Goal: Information Seeking & Learning: Learn about a topic

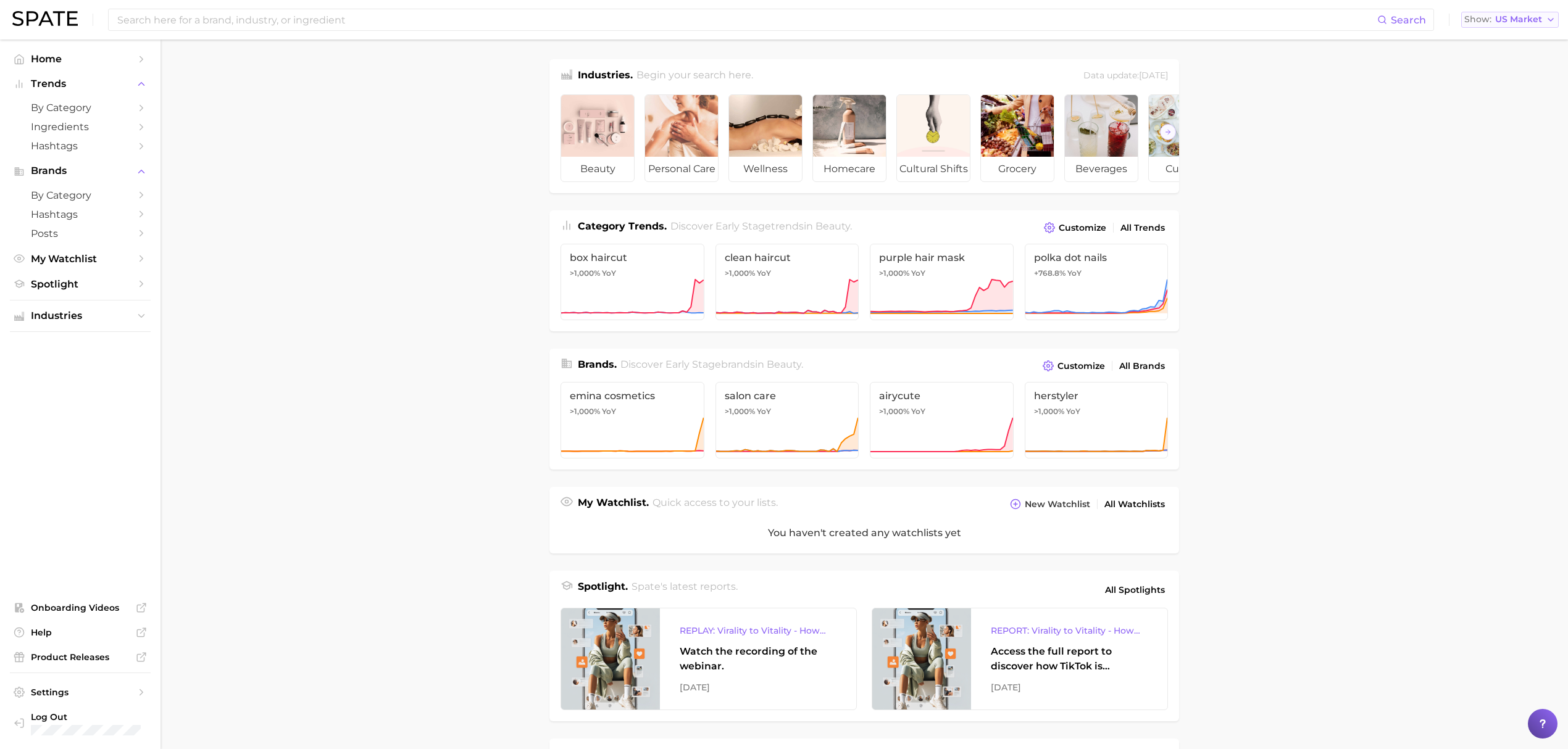
click at [1538, 18] on span "US Market" at bounding box center [1518, 19] width 47 height 7
click at [1484, 72] on button "United Kingdom" at bounding box center [1515, 62] width 108 height 22
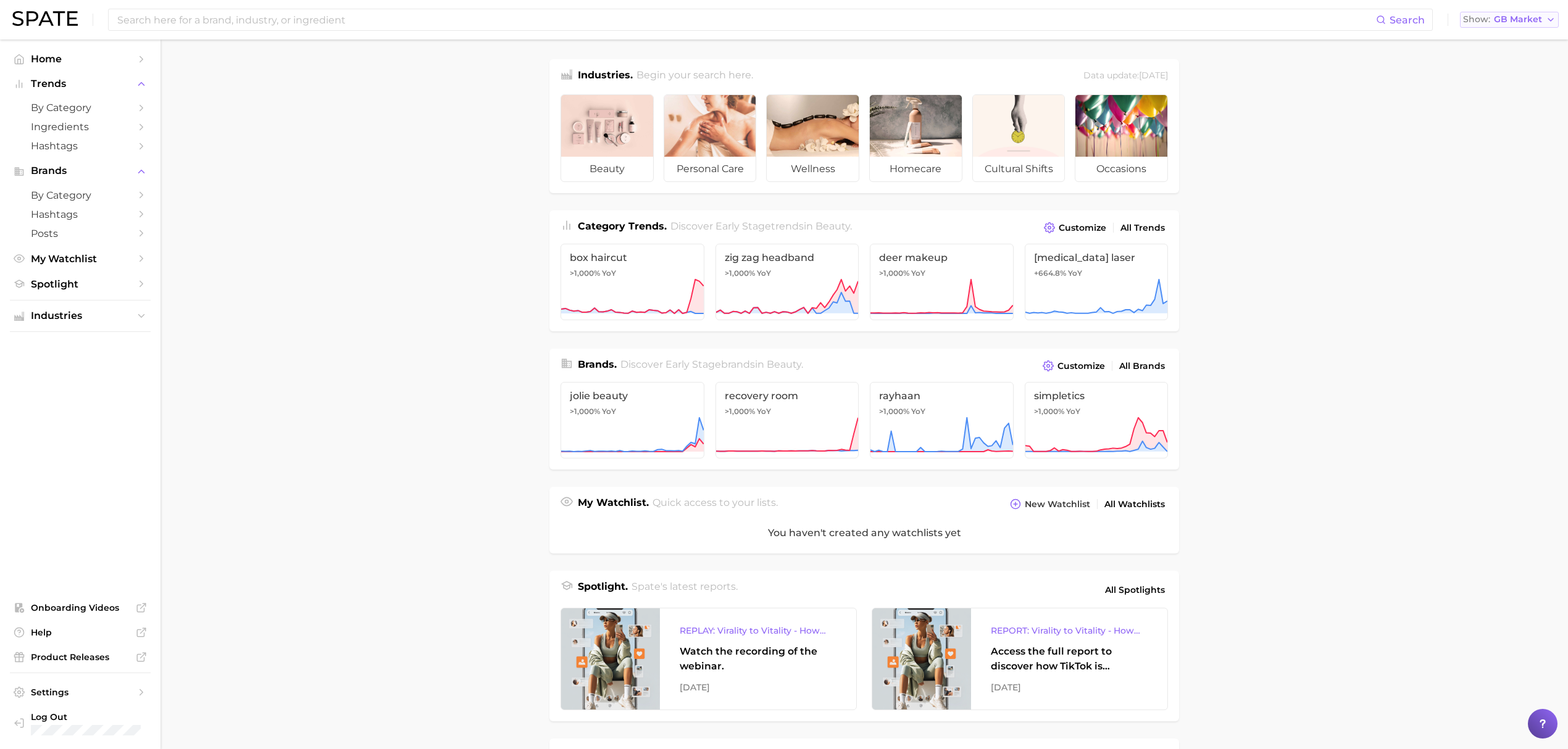
click at [1516, 21] on span "GB Market" at bounding box center [1518, 19] width 49 height 7
click at [1505, 109] on span "South Korea" at bounding box center [1514, 106] width 95 height 11
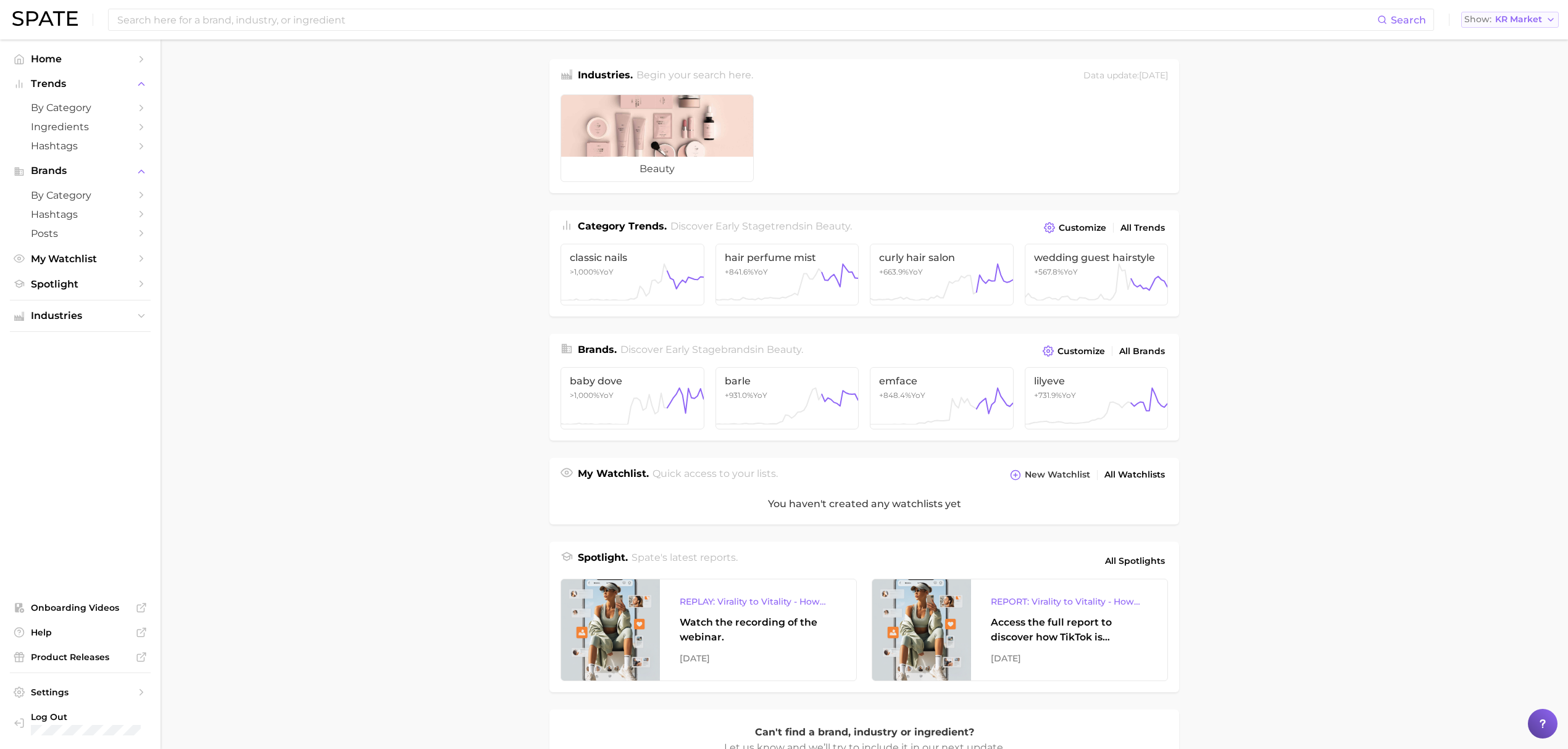
click at [1517, 26] on button "Show KR Market" at bounding box center [1510, 19] width 97 height 17
click at [1519, 84] on button "France" at bounding box center [1515, 85] width 108 height 22
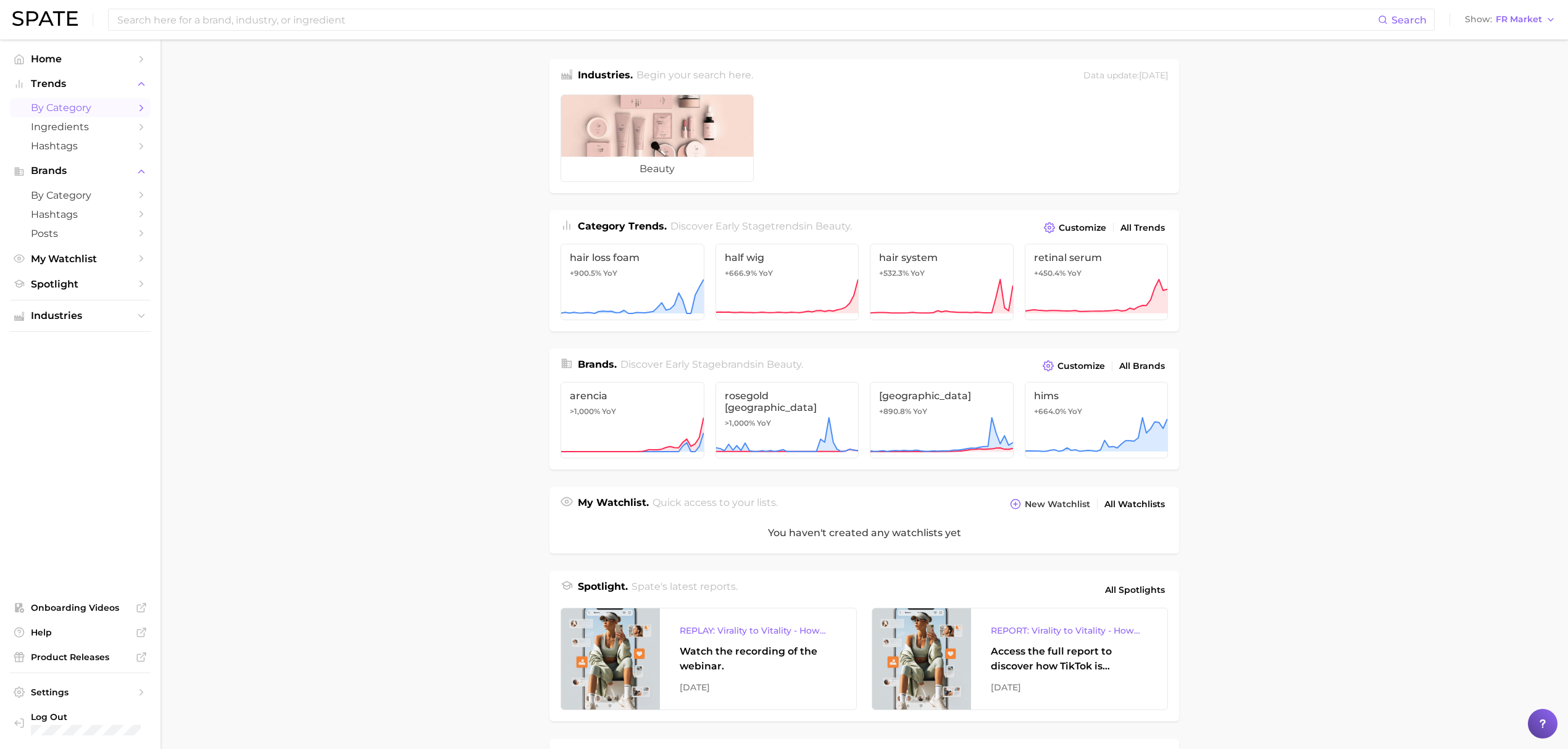
click at [87, 101] on link "by Category" at bounding box center [80, 108] width 141 height 19
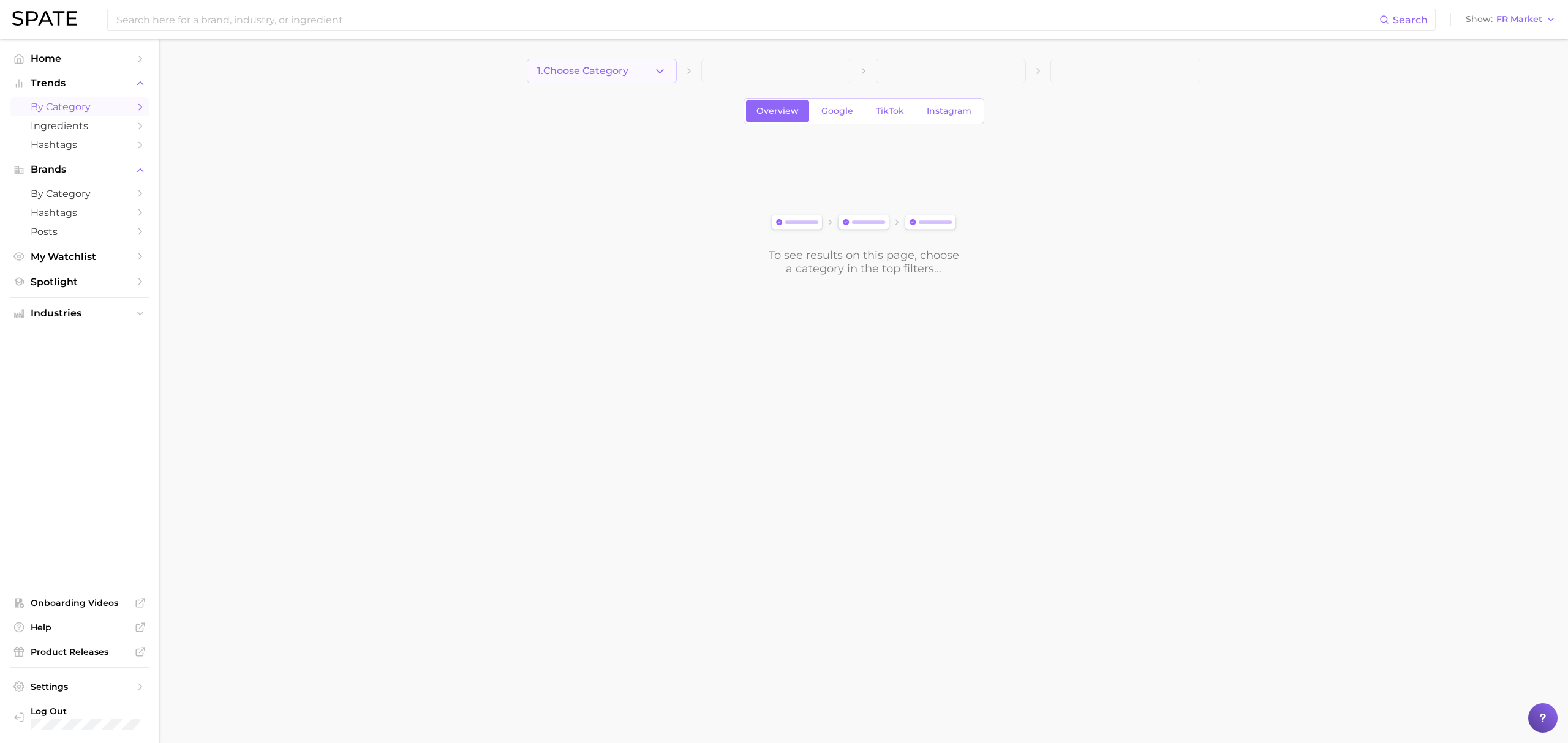
click at [652, 72] on button "1. Choose Category" at bounding box center [601, 70] width 150 height 24
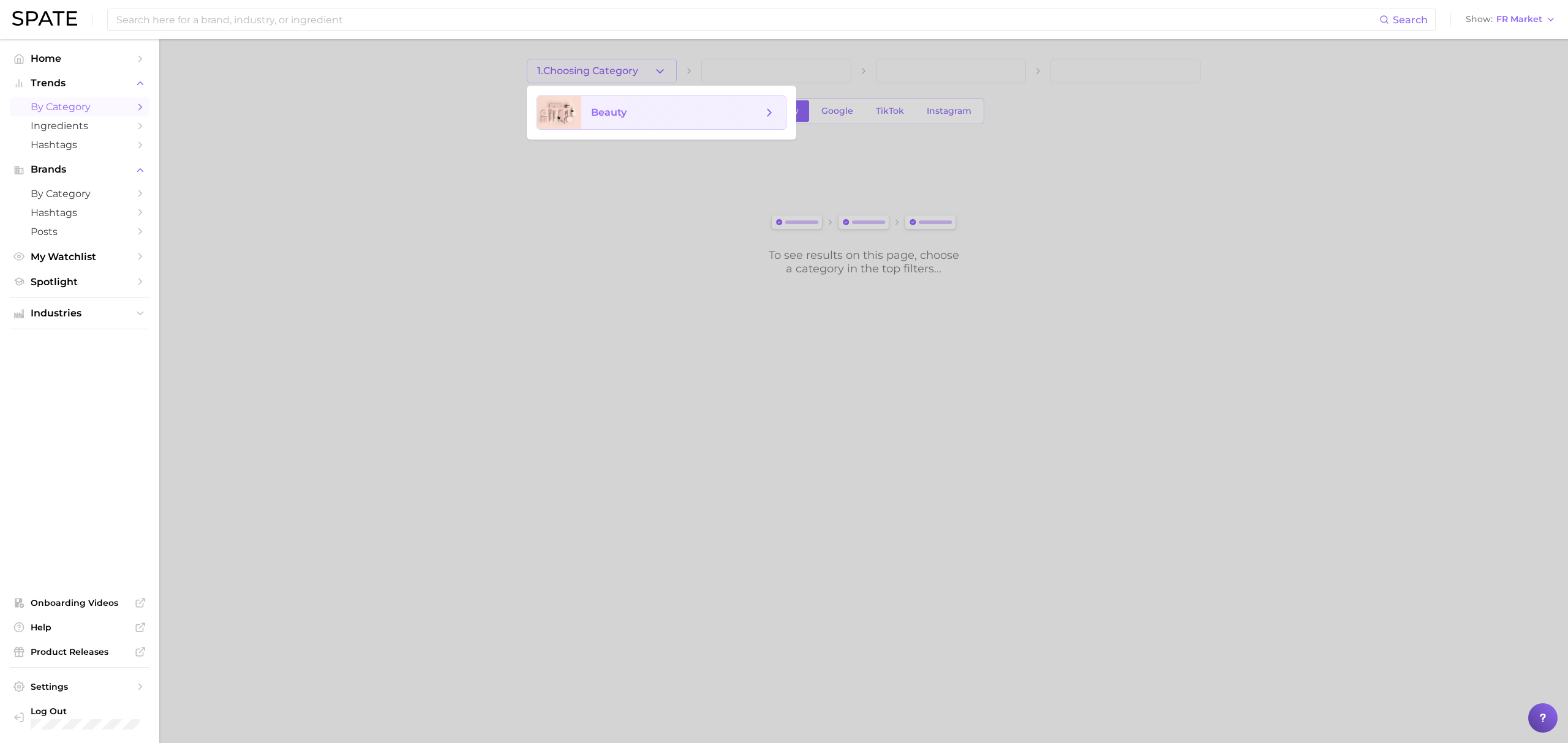
click at [657, 103] on span "beauty" at bounding box center [683, 113] width 204 height 33
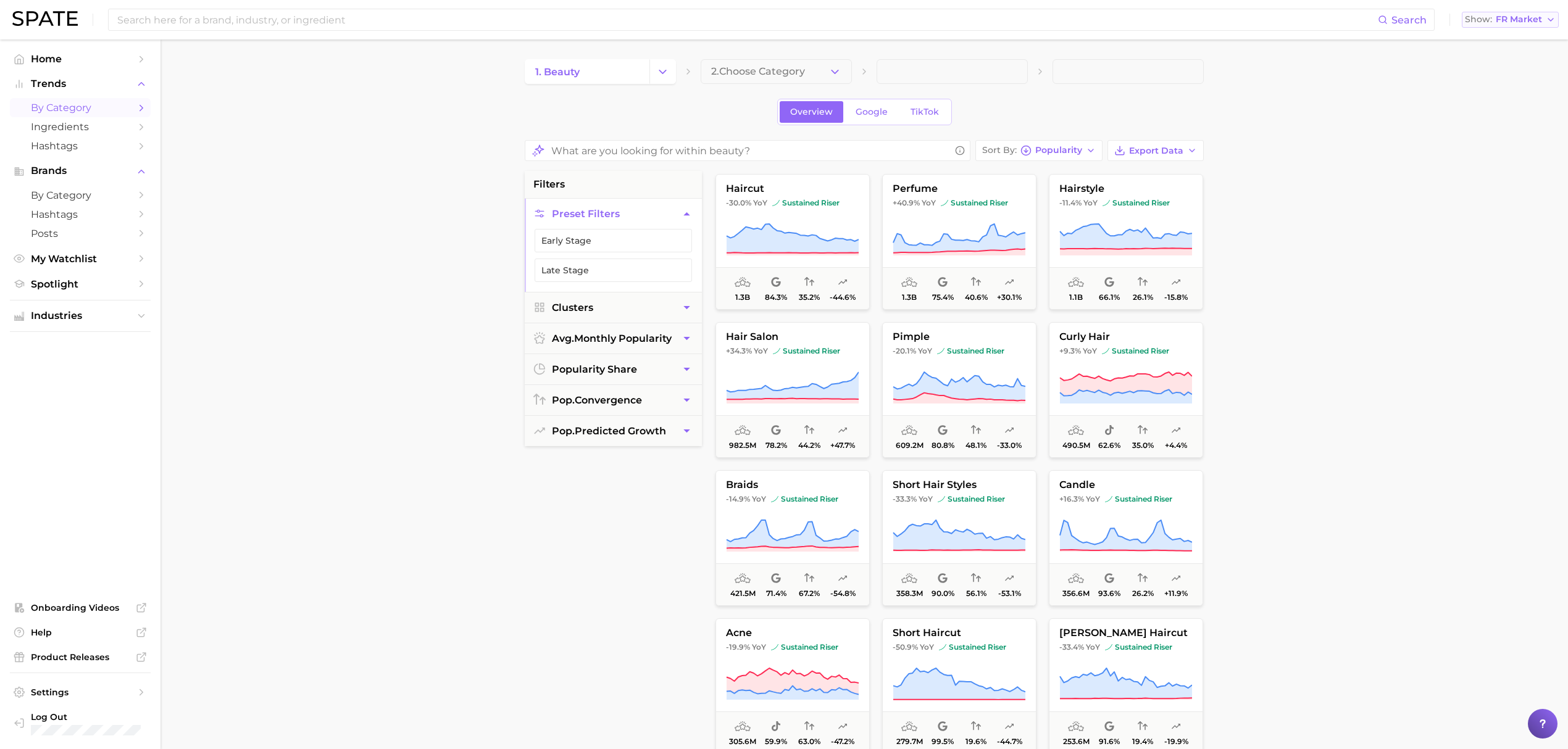
click at [1510, 12] on button "Show FR Market" at bounding box center [1511, 19] width 97 height 17
click at [754, 51] on main "1. beauty 2. Choose Category Overview Google TikTok Sort By Popularity Export D…" at bounding box center [864, 510] width 1408 height 940
click at [756, 67] on span "2. Choose Category" at bounding box center [758, 71] width 94 height 11
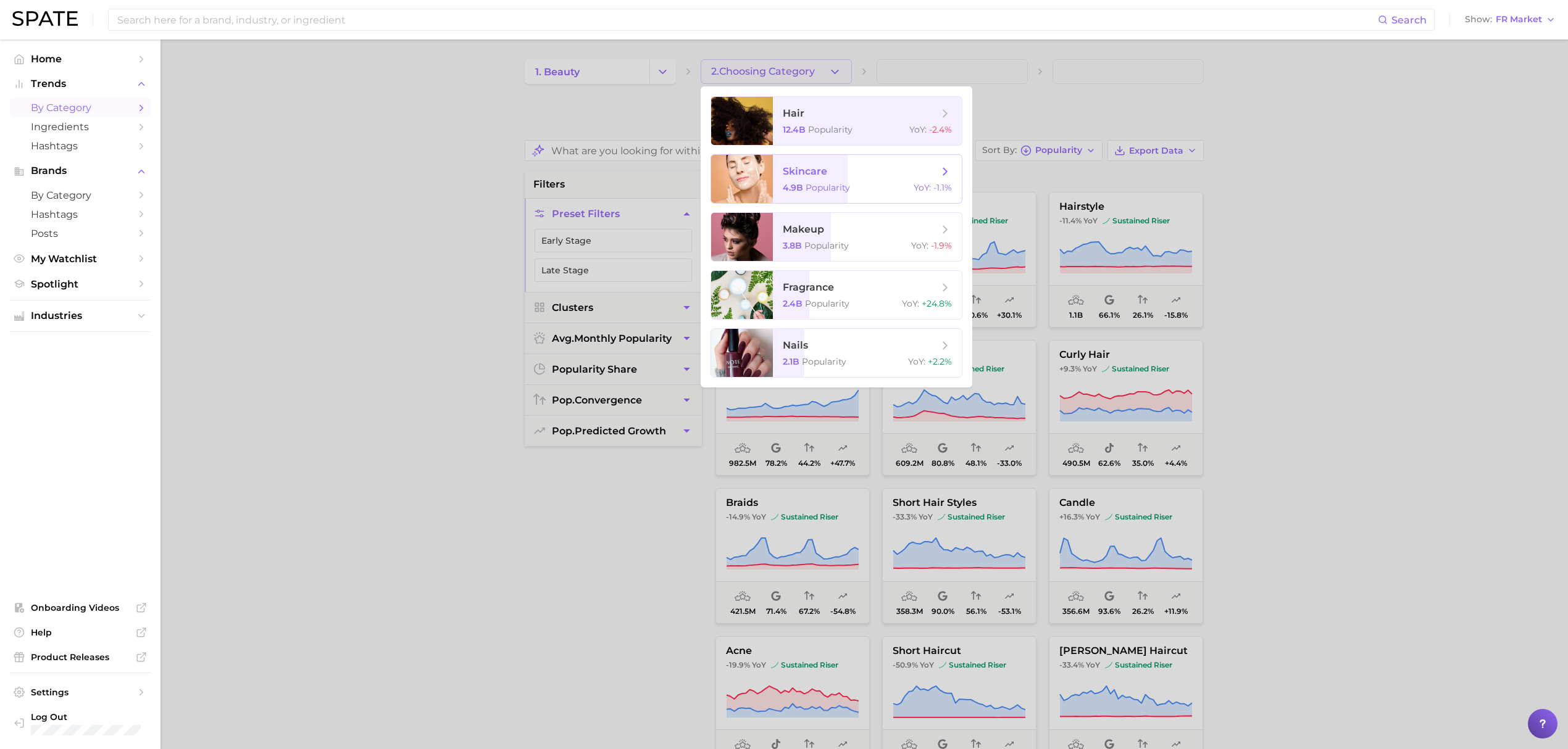
click at [831, 187] on span "Popularity" at bounding box center [828, 187] width 45 height 11
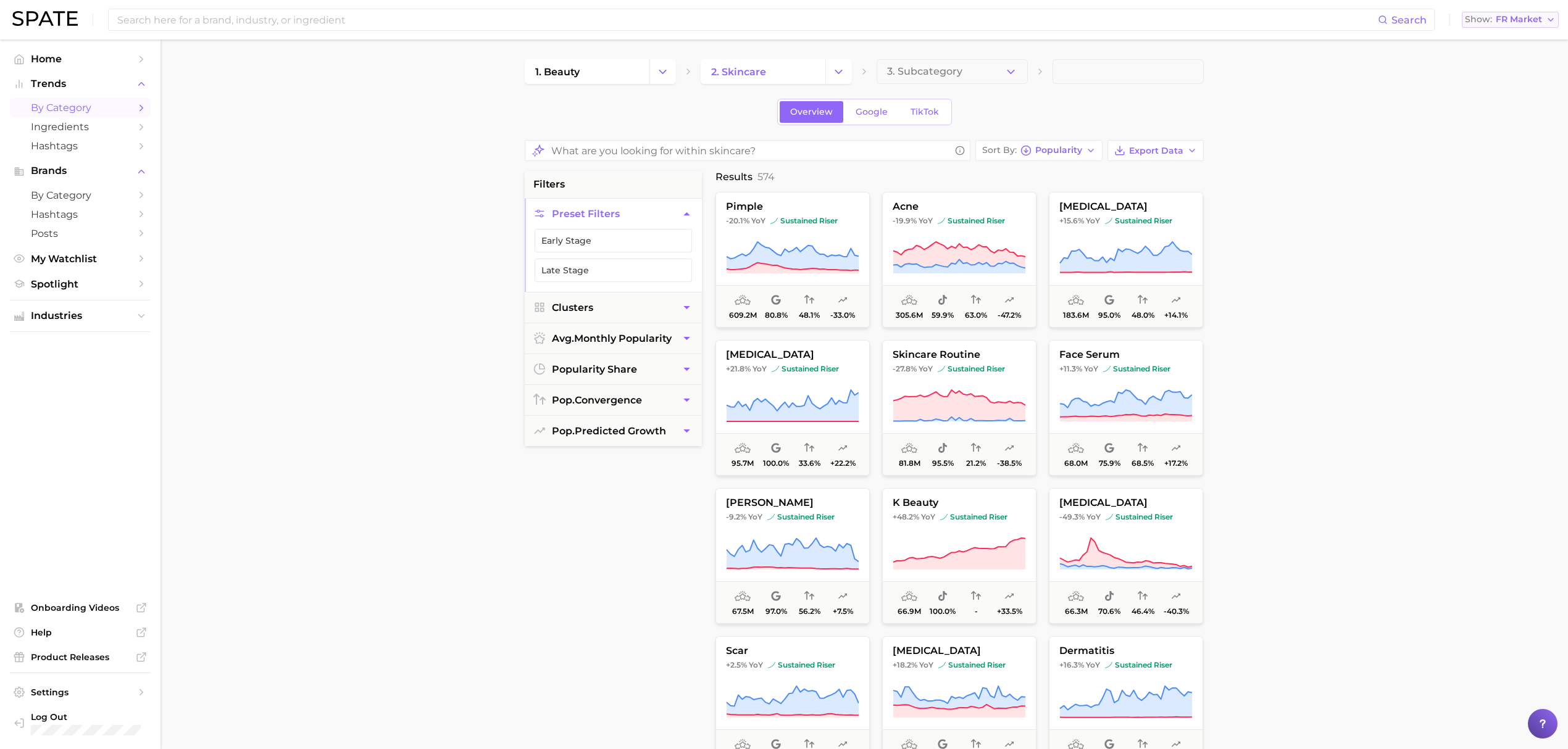
click at [1543, 16] on button "Show FR Market" at bounding box center [1511, 19] width 97 height 17
click at [1497, 123] on button "Japan" at bounding box center [1516, 128] width 108 height 22
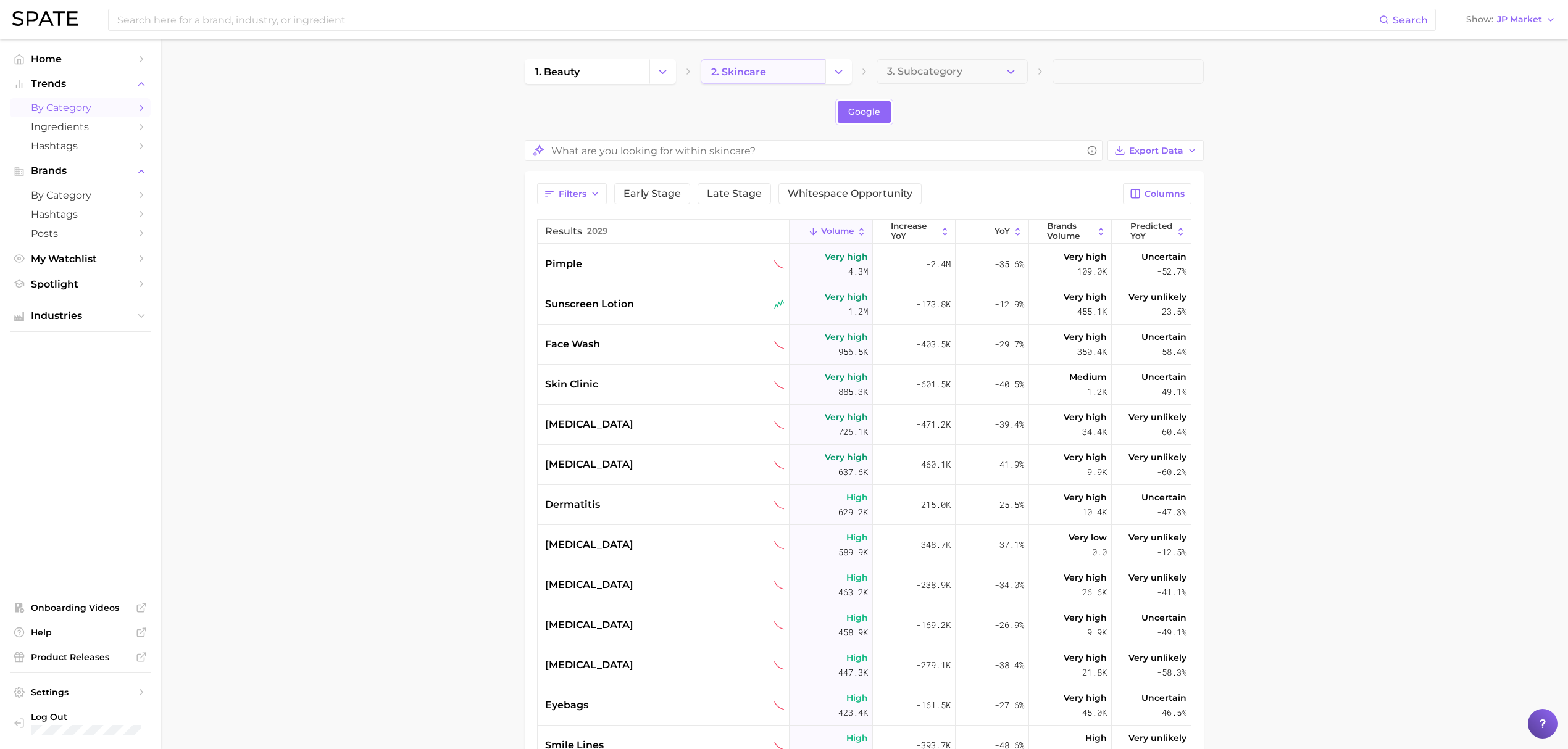
click at [744, 80] on link "2. skincare" at bounding box center [763, 71] width 124 height 24
click at [832, 76] on icon "Change Category" at bounding box center [837, 71] width 13 height 13
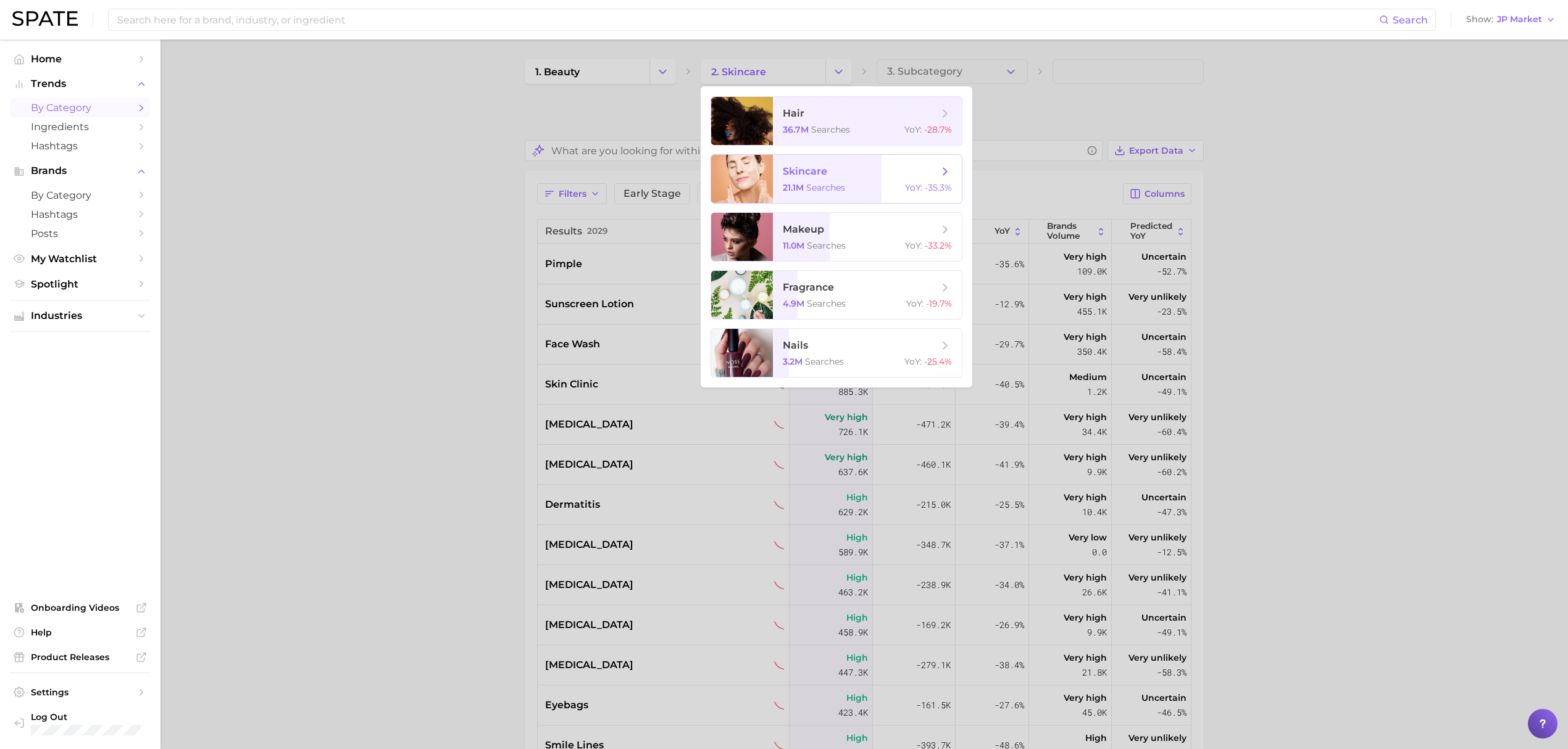
click at [848, 171] on span "skincare" at bounding box center [861, 172] width 155 height 14
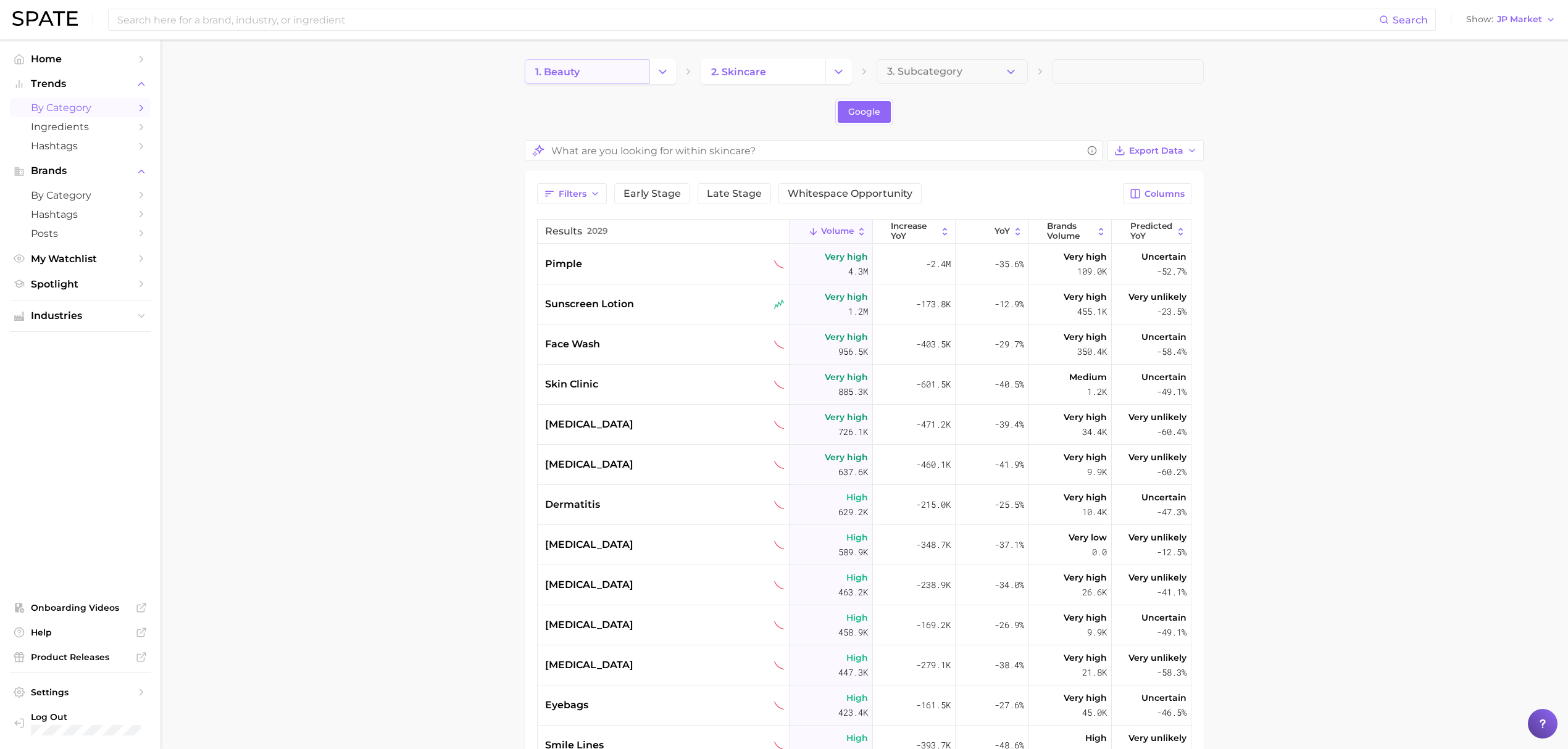
click at [644, 72] on link "1. beauty" at bounding box center [587, 71] width 124 height 24
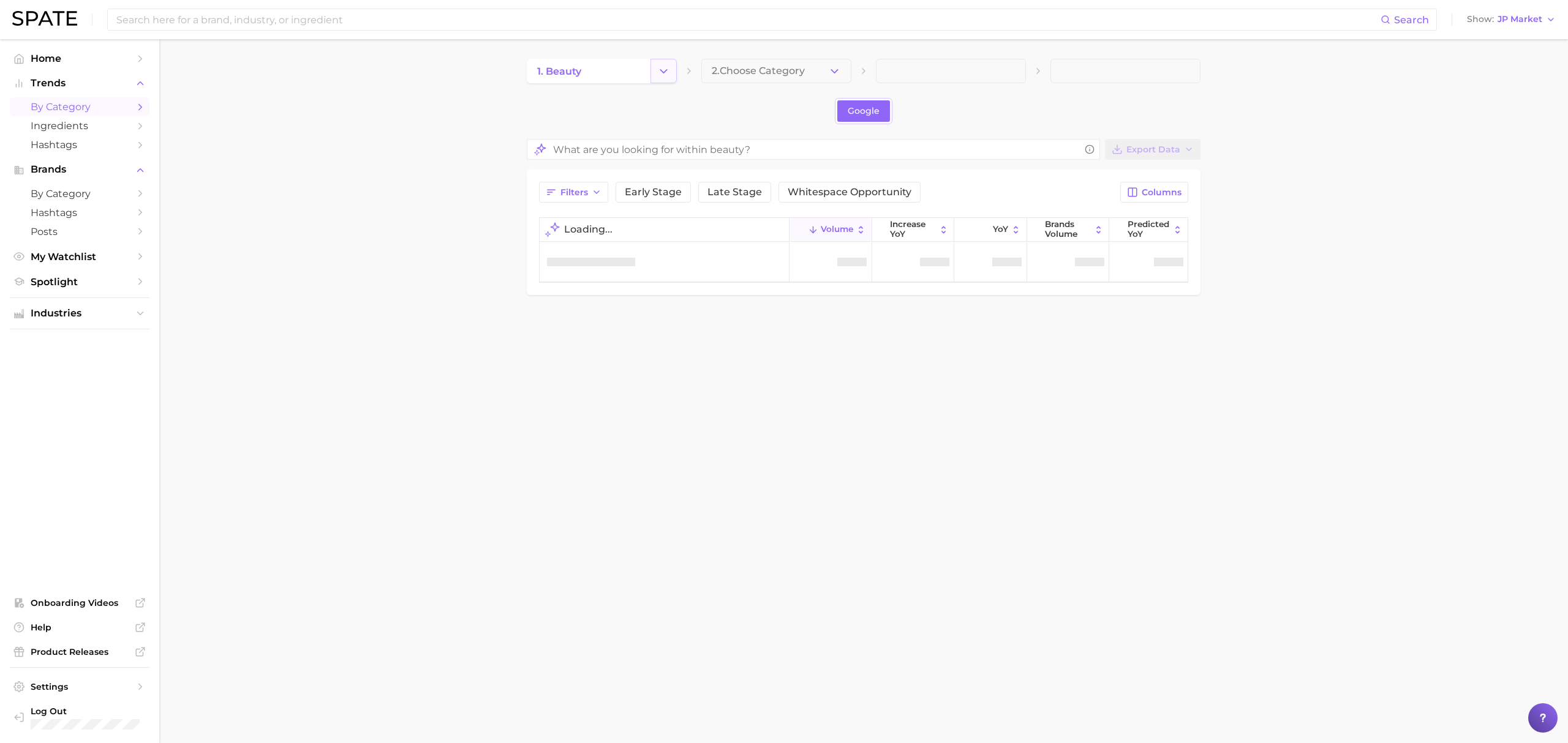
click at [659, 71] on icon "Change Category" at bounding box center [663, 70] width 13 height 13
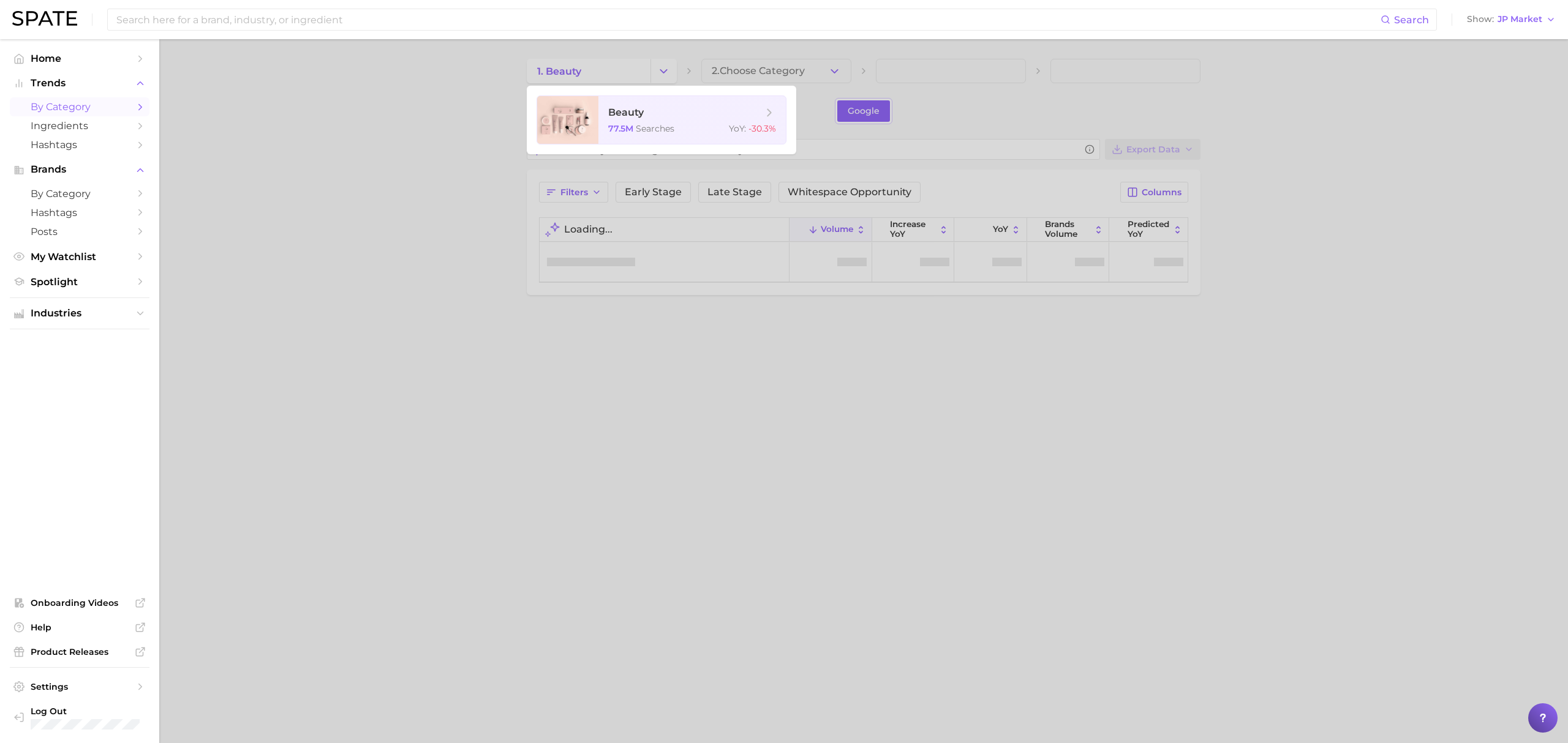
click at [664, 79] on div at bounding box center [784, 371] width 1568 height 743
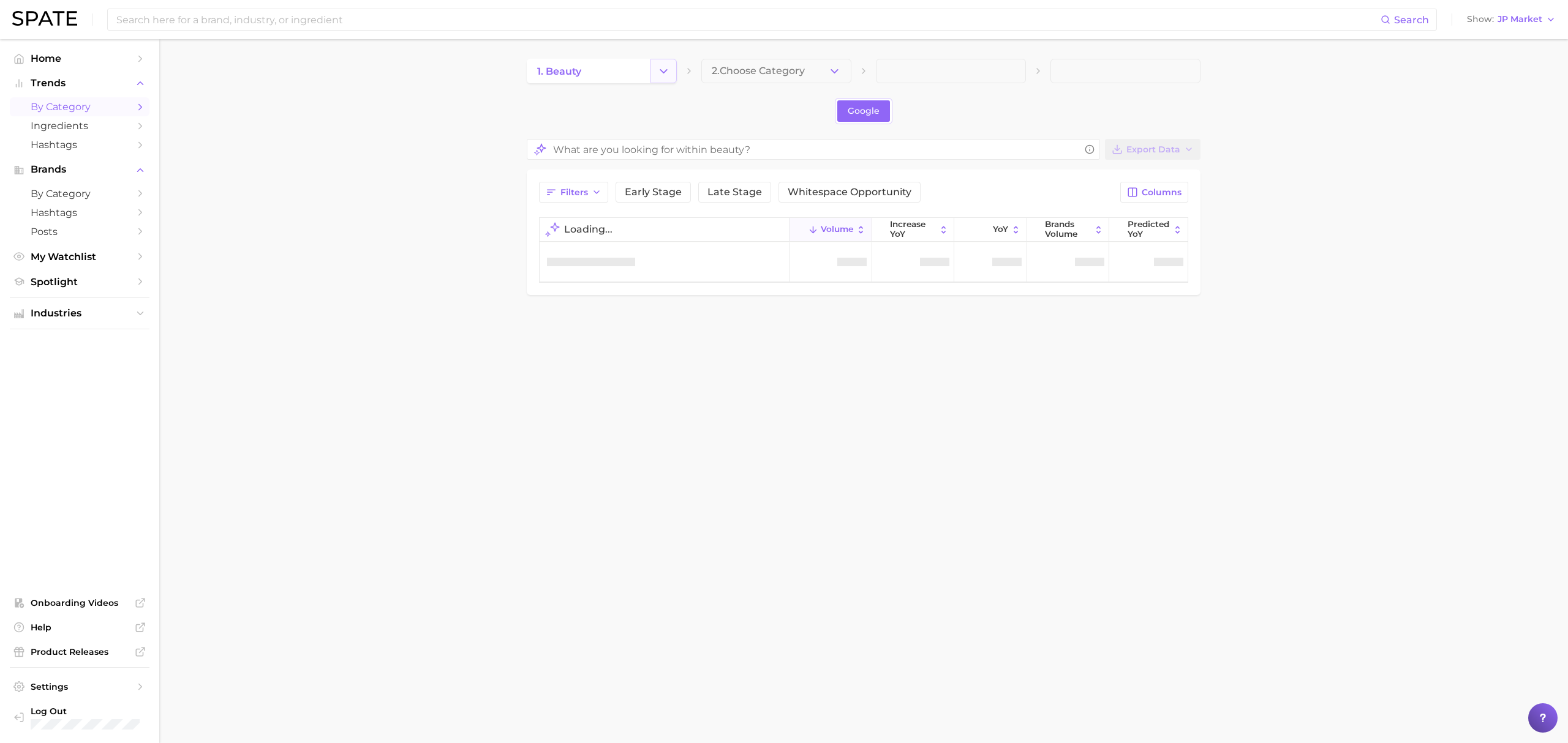
click at [664, 75] on icon "Change Category" at bounding box center [663, 70] width 13 height 13
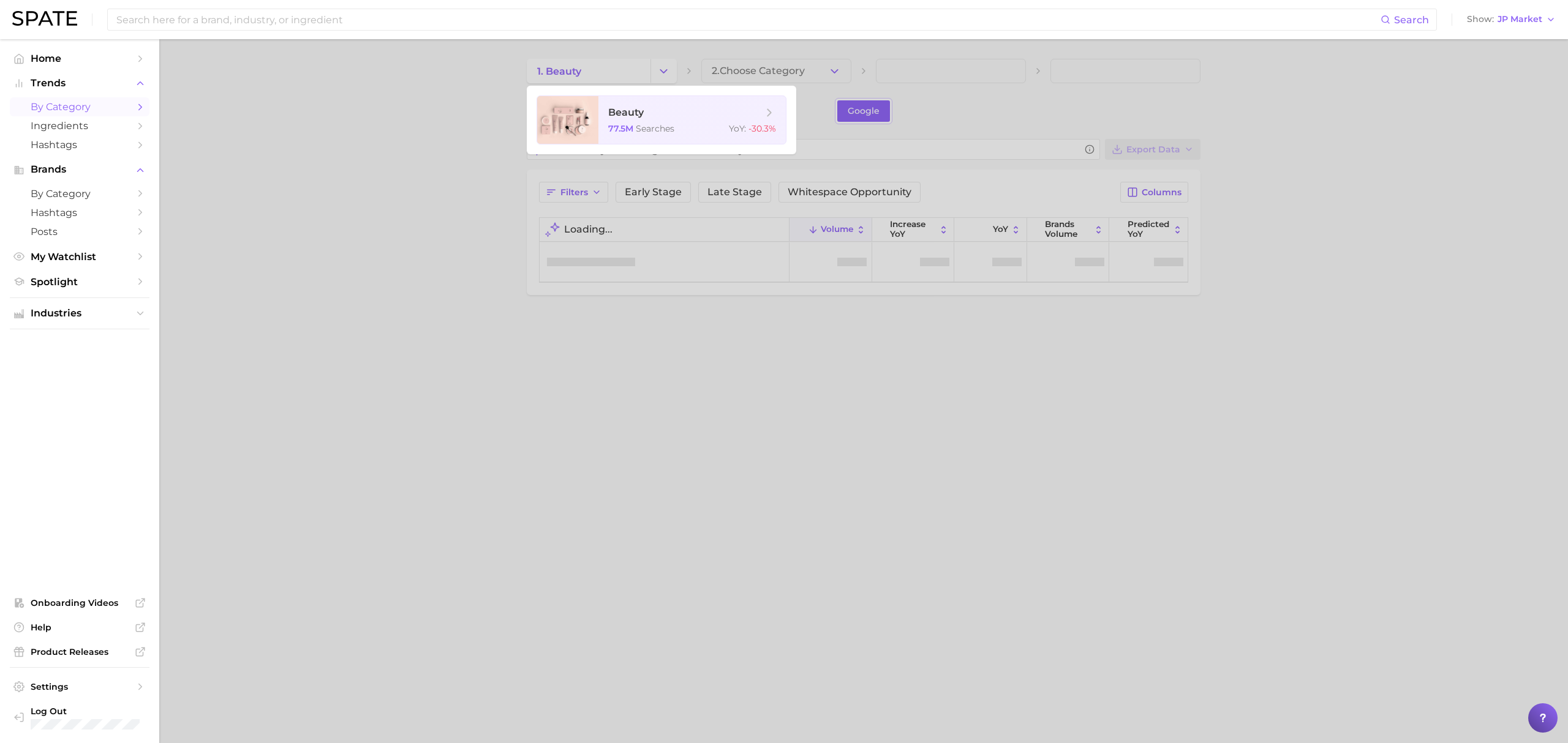
click at [826, 66] on div at bounding box center [784, 371] width 1568 height 743
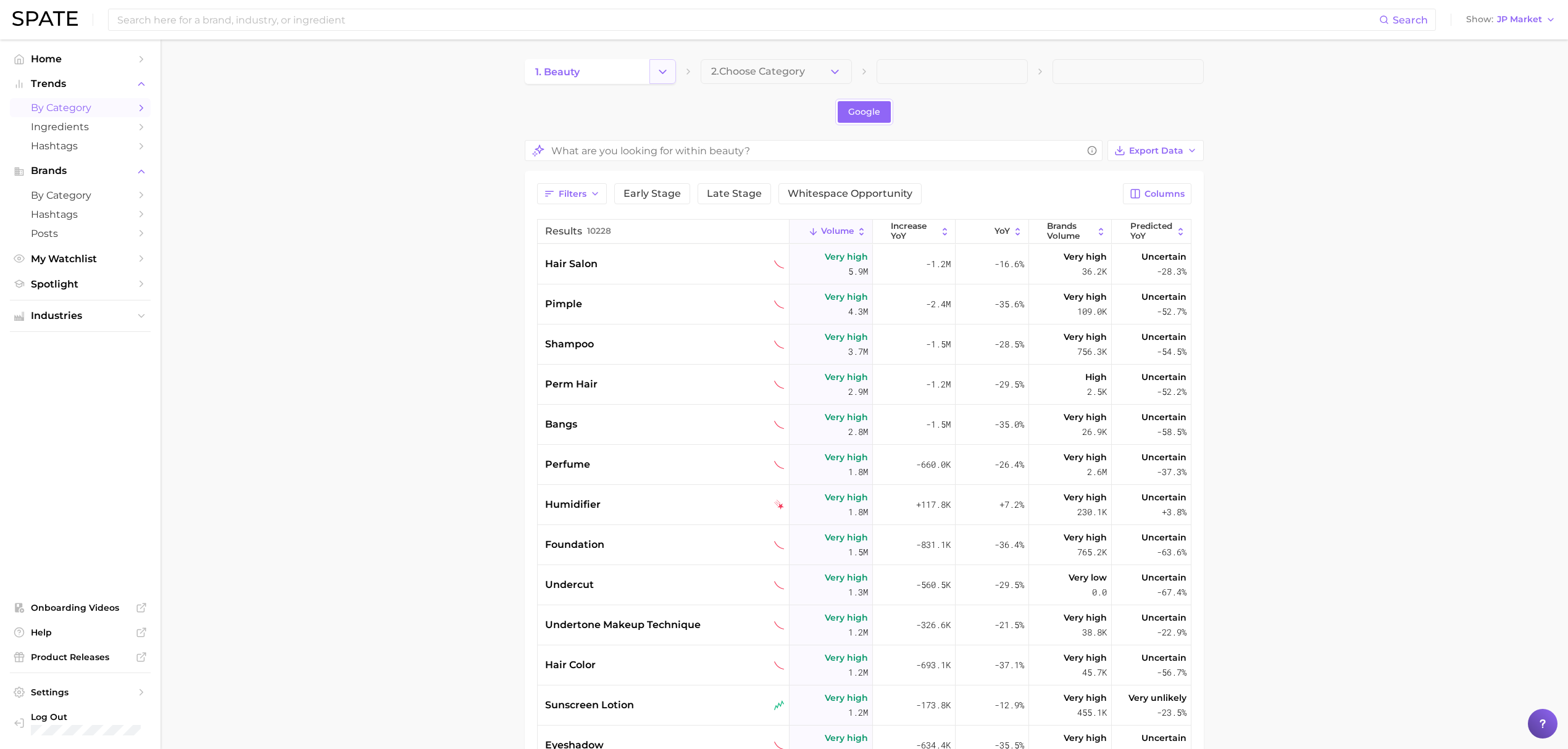
click at [658, 73] on icon "Change Category" at bounding box center [662, 71] width 13 height 13
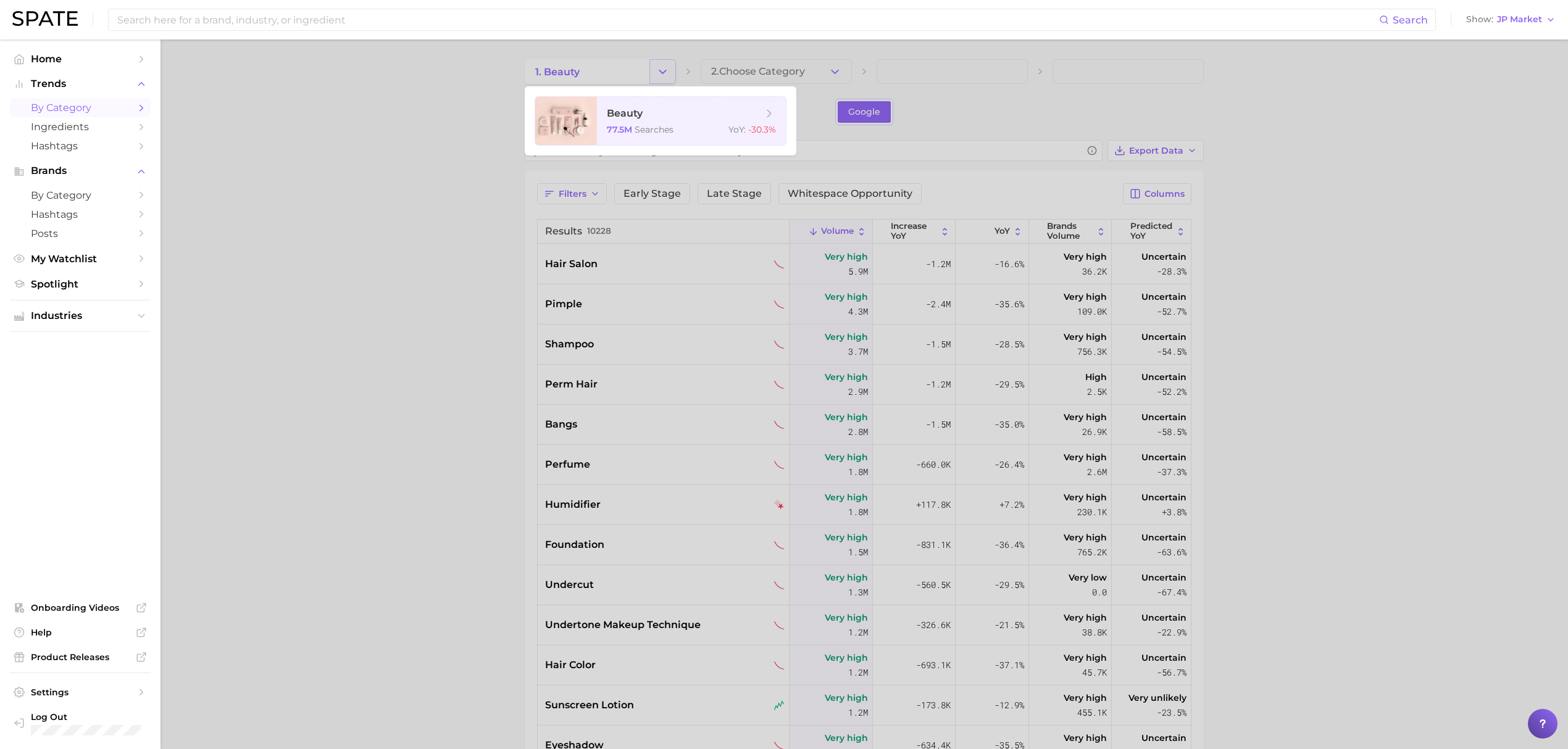
click at [658, 73] on div at bounding box center [784, 374] width 1568 height 749
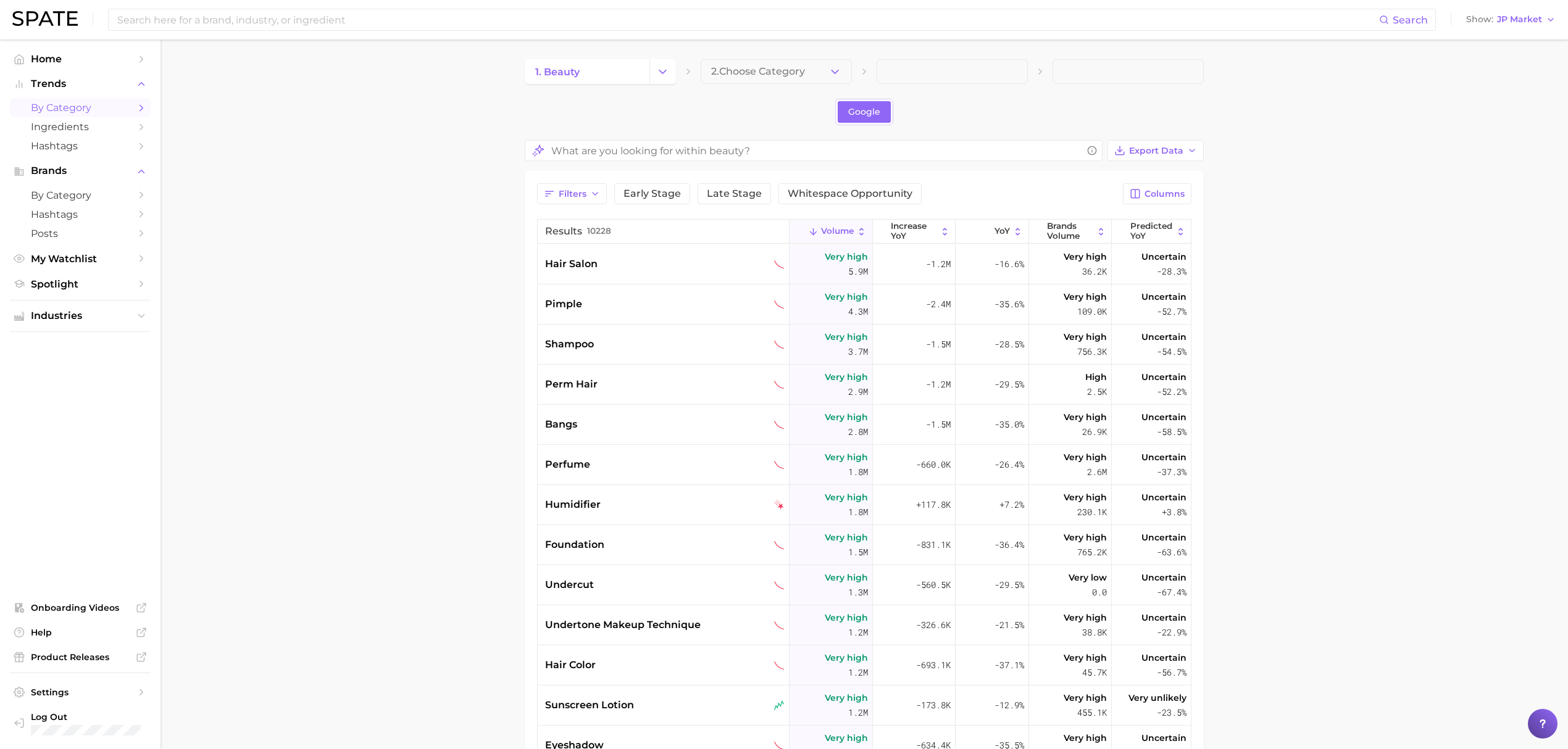
click at [86, 116] on link "by Category" at bounding box center [80, 108] width 141 height 19
click at [649, 73] on button "Change Category" at bounding box center [662, 71] width 26 height 24
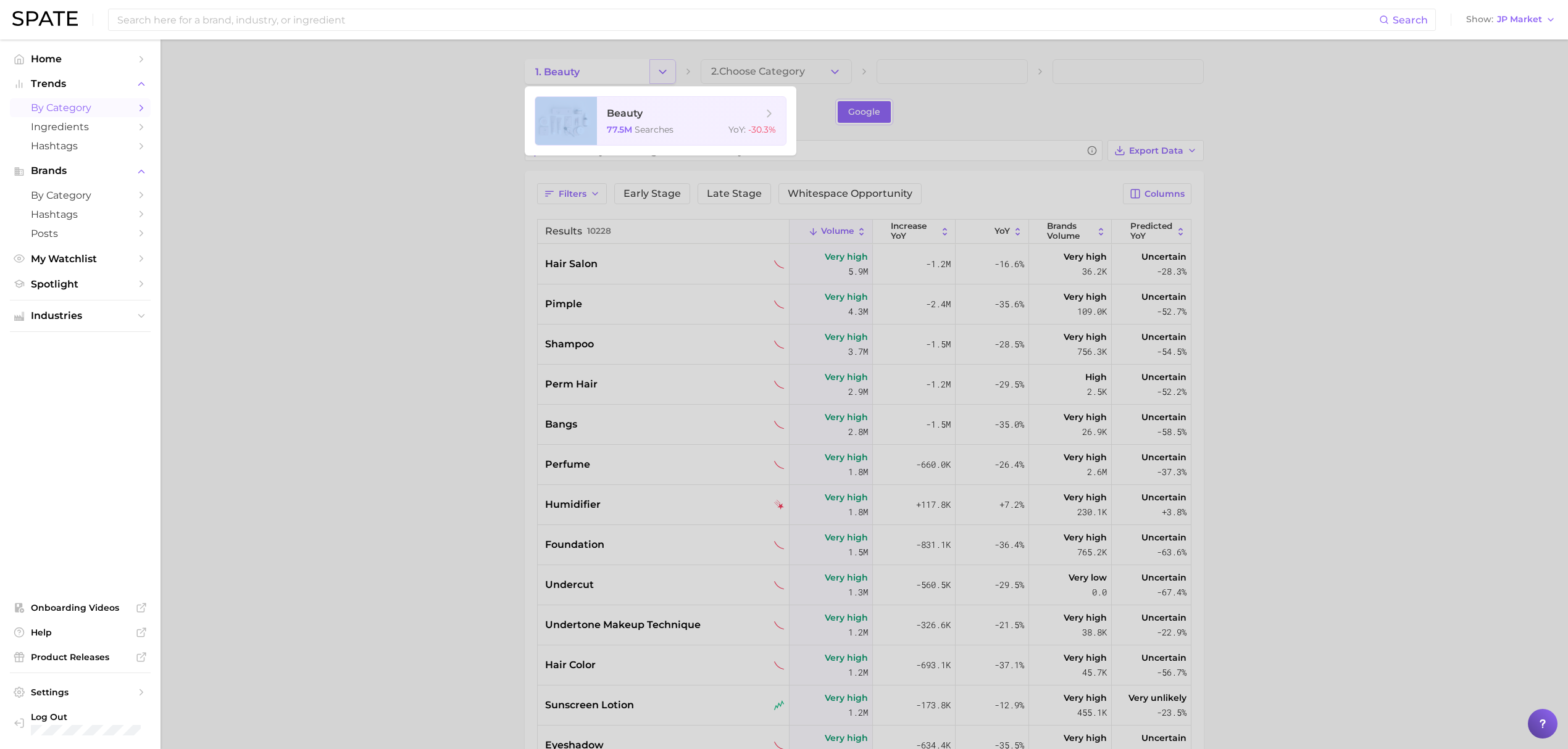
click at [649, 73] on div at bounding box center [784, 374] width 1568 height 749
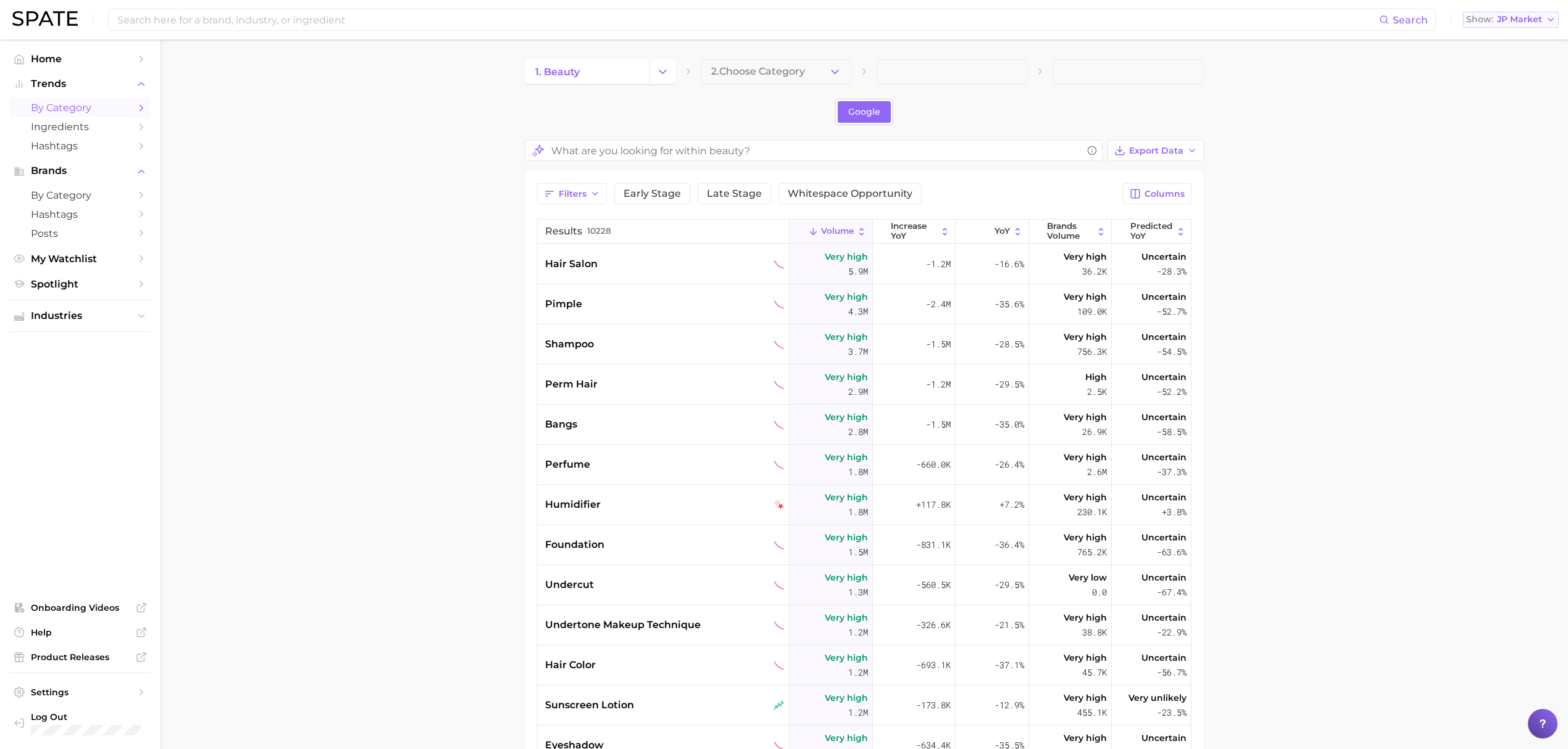
click at [1541, 13] on button "Show JP Market" at bounding box center [1511, 19] width 95 height 17
click at [1521, 57] on span "United Kingdom" at bounding box center [1517, 61] width 95 height 11
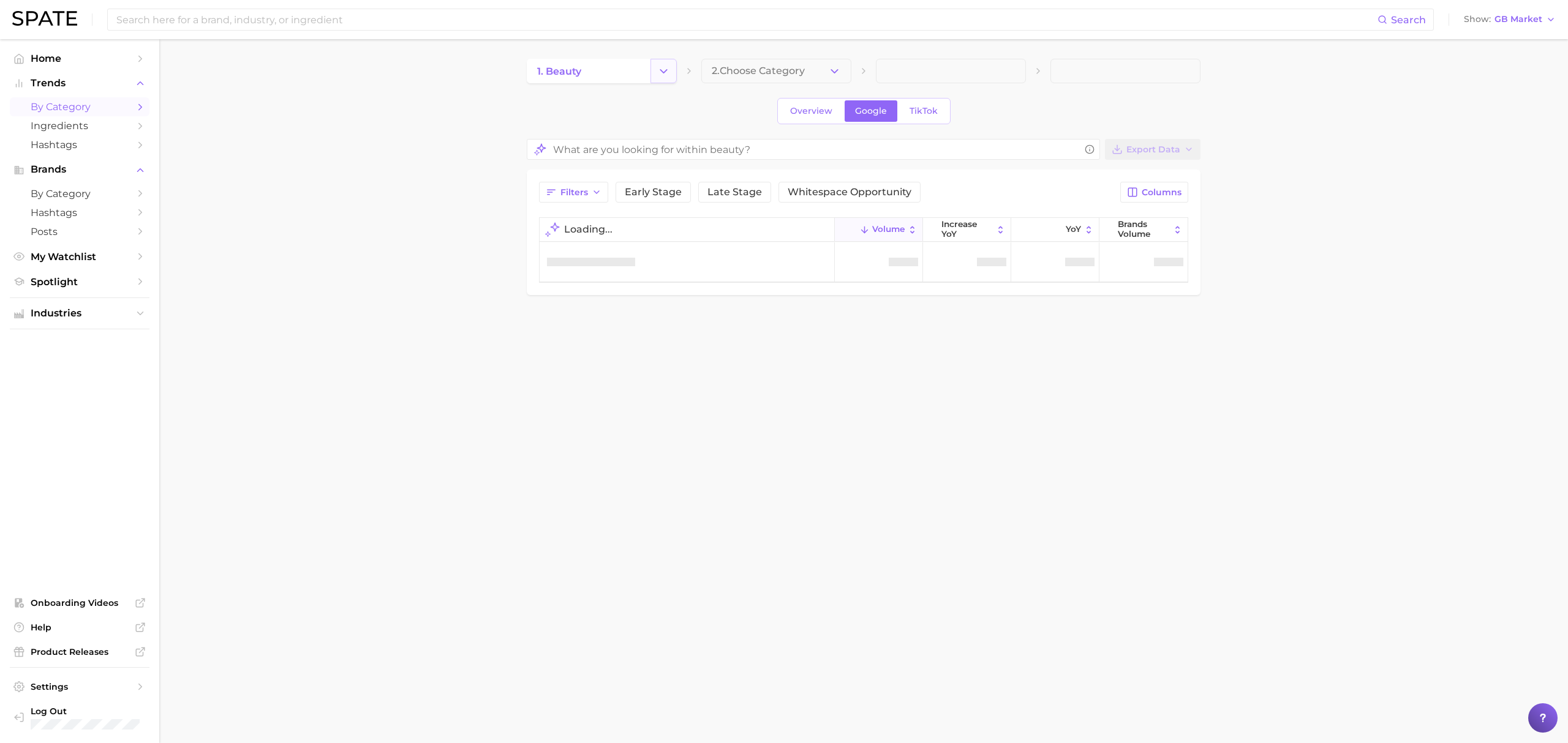
click at [660, 65] on icon "Change Category" at bounding box center [663, 70] width 13 height 13
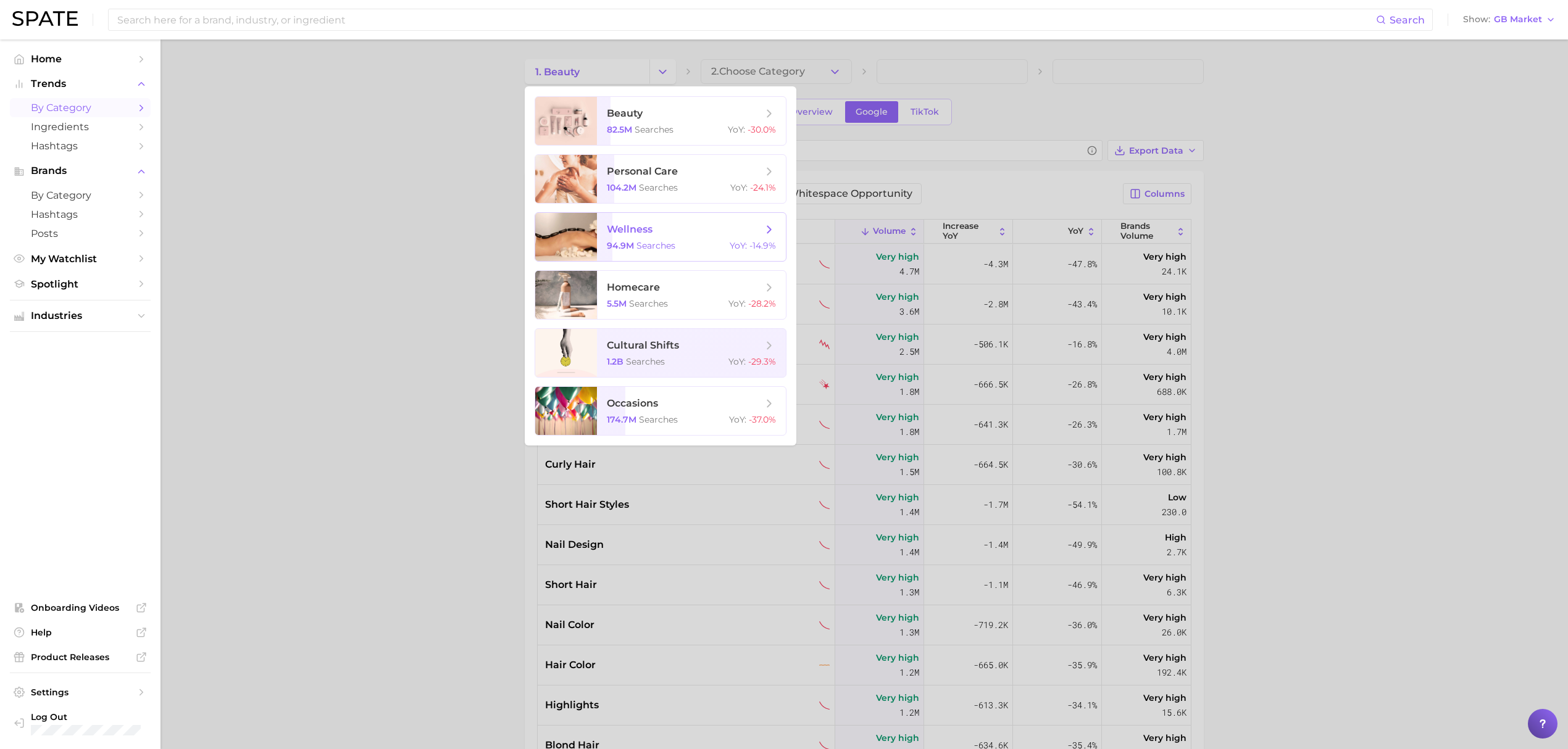
click at [614, 240] on span "94.9m" at bounding box center [621, 245] width 27 height 11
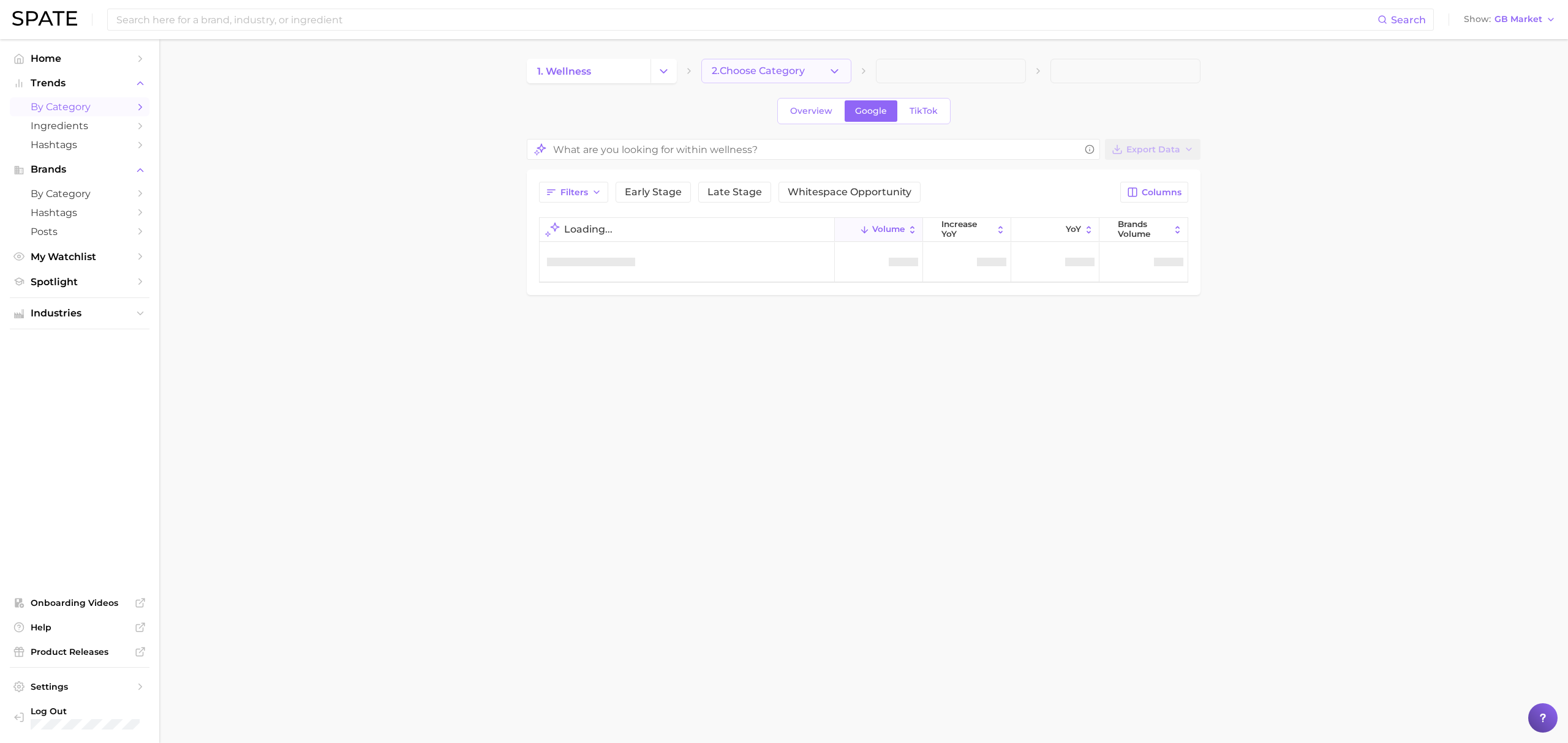
click at [836, 67] on icon "button" at bounding box center [834, 70] width 13 height 13
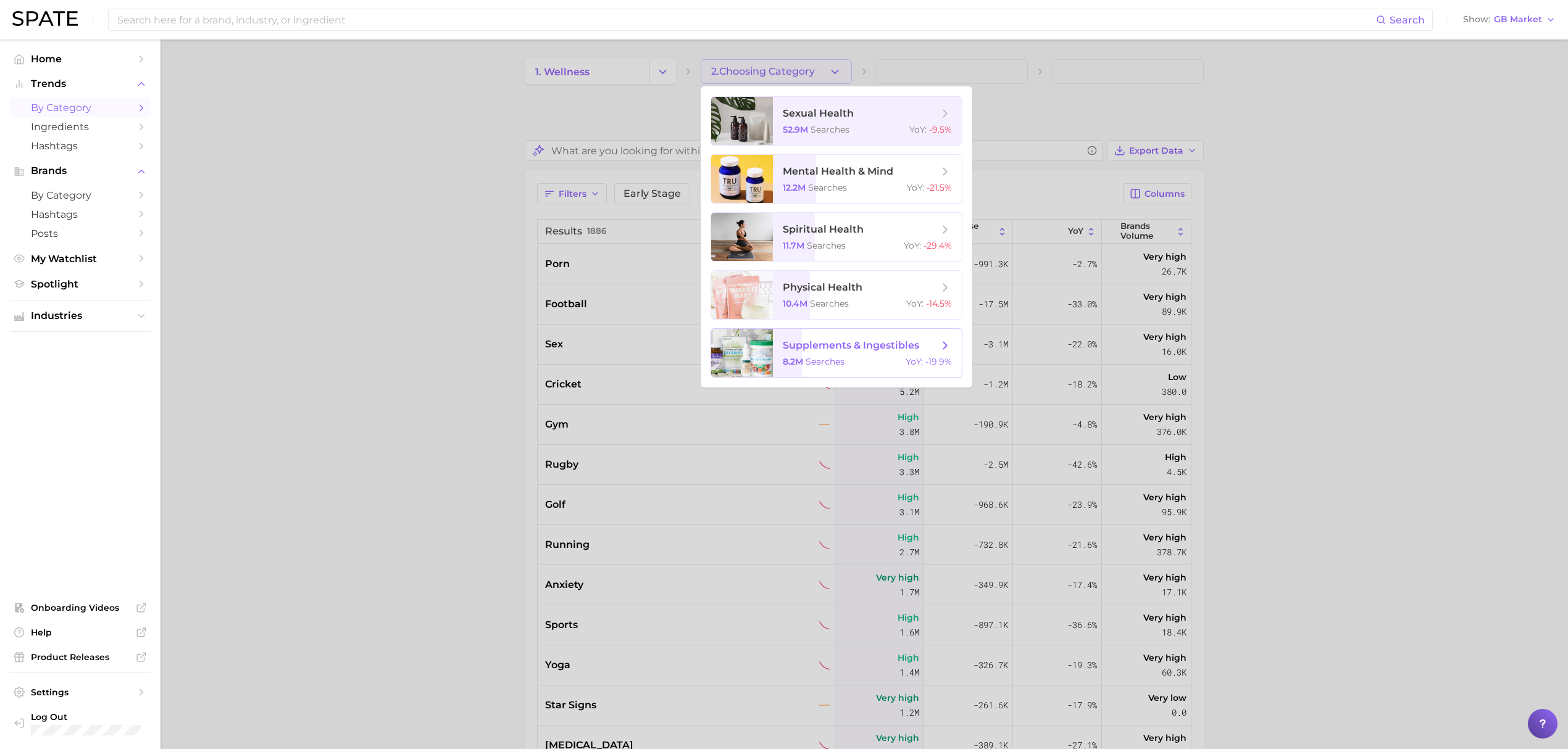
click at [872, 339] on span "supplements & ingestibles" at bounding box center [851, 345] width 136 height 12
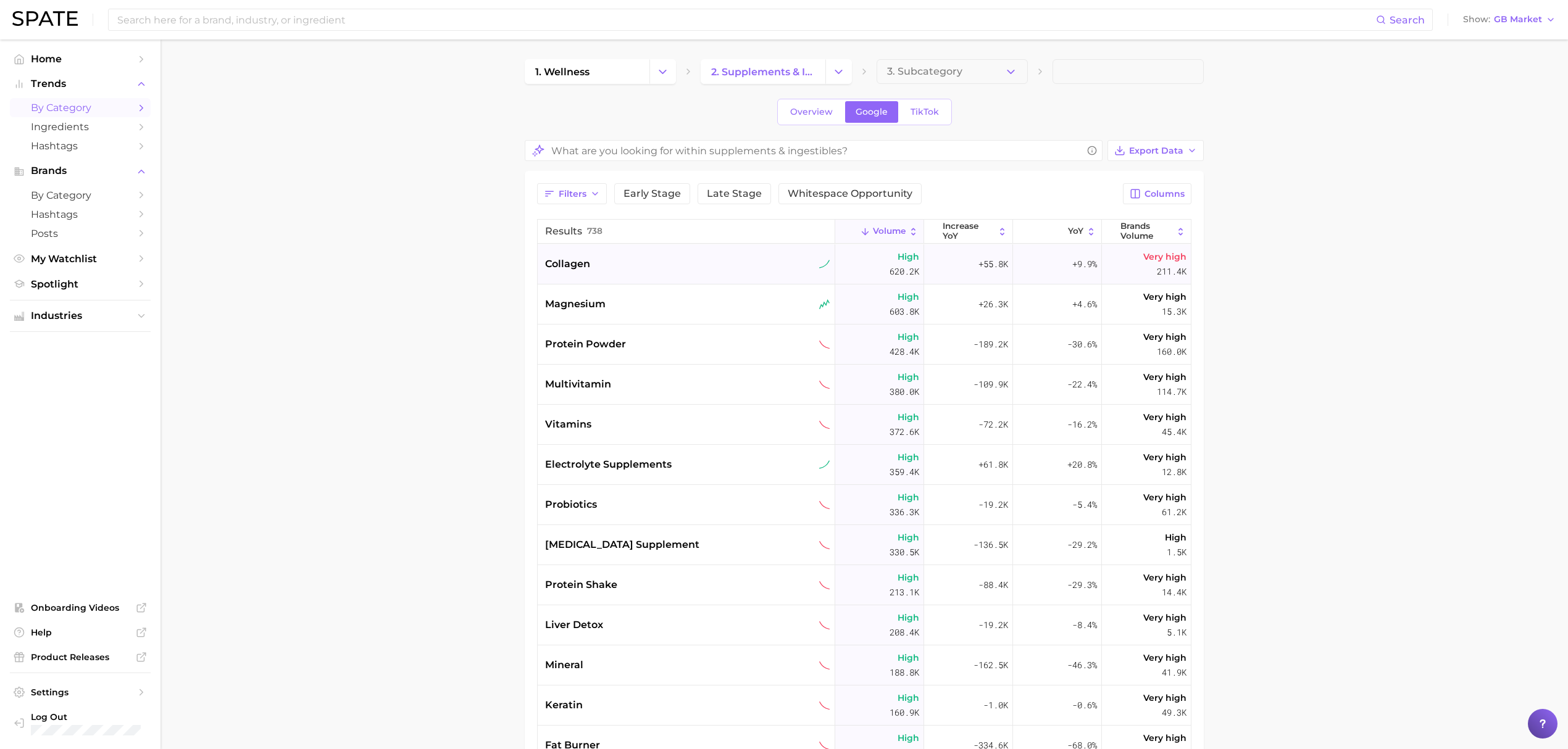
click at [575, 265] on span "collagen" at bounding box center [567, 263] width 45 height 15
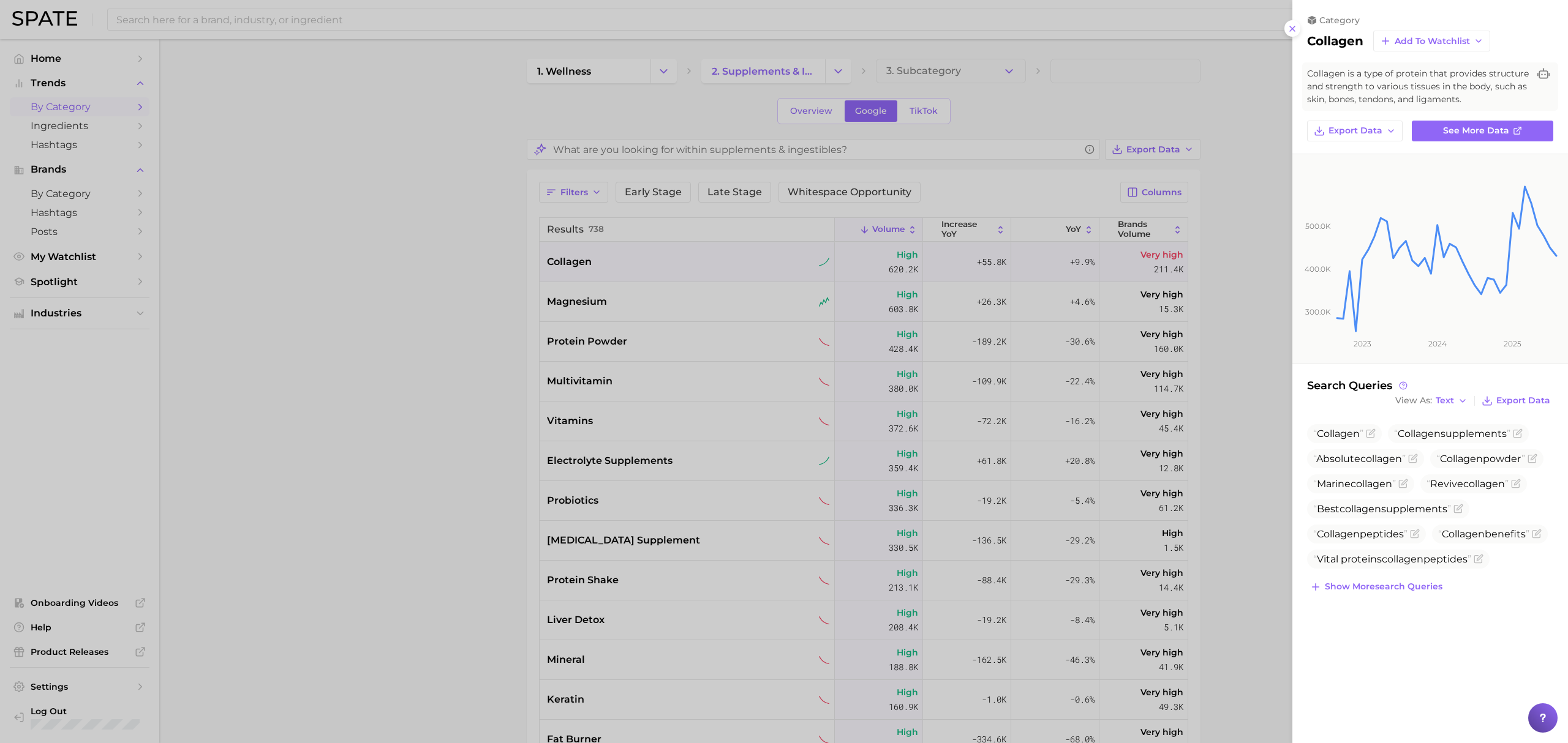
click at [673, 162] on div at bounding box center [784, 371] width 1568 height 743
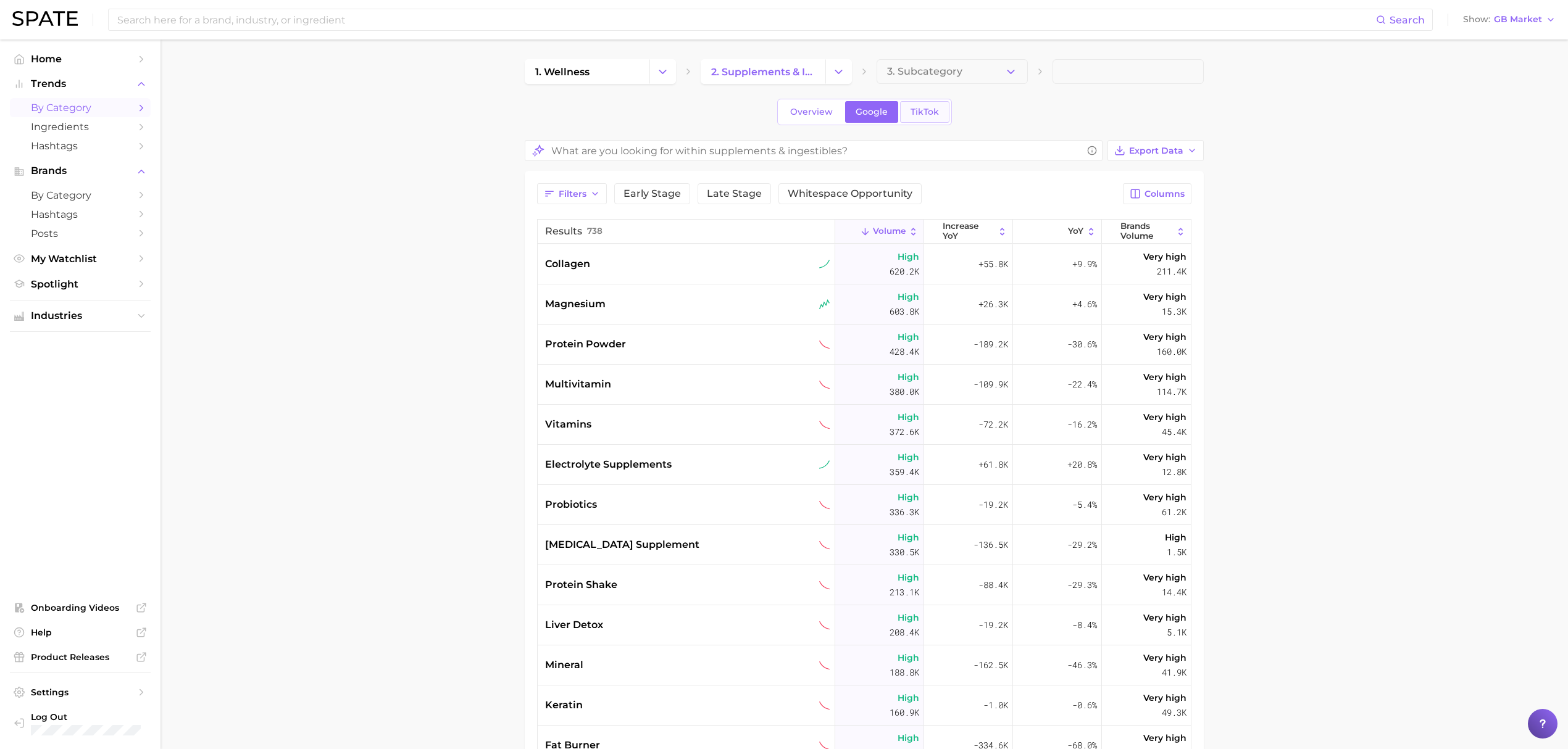
click at [922, 114] on span "TikTok" at bounding box center [924, 112] width 28 height 11
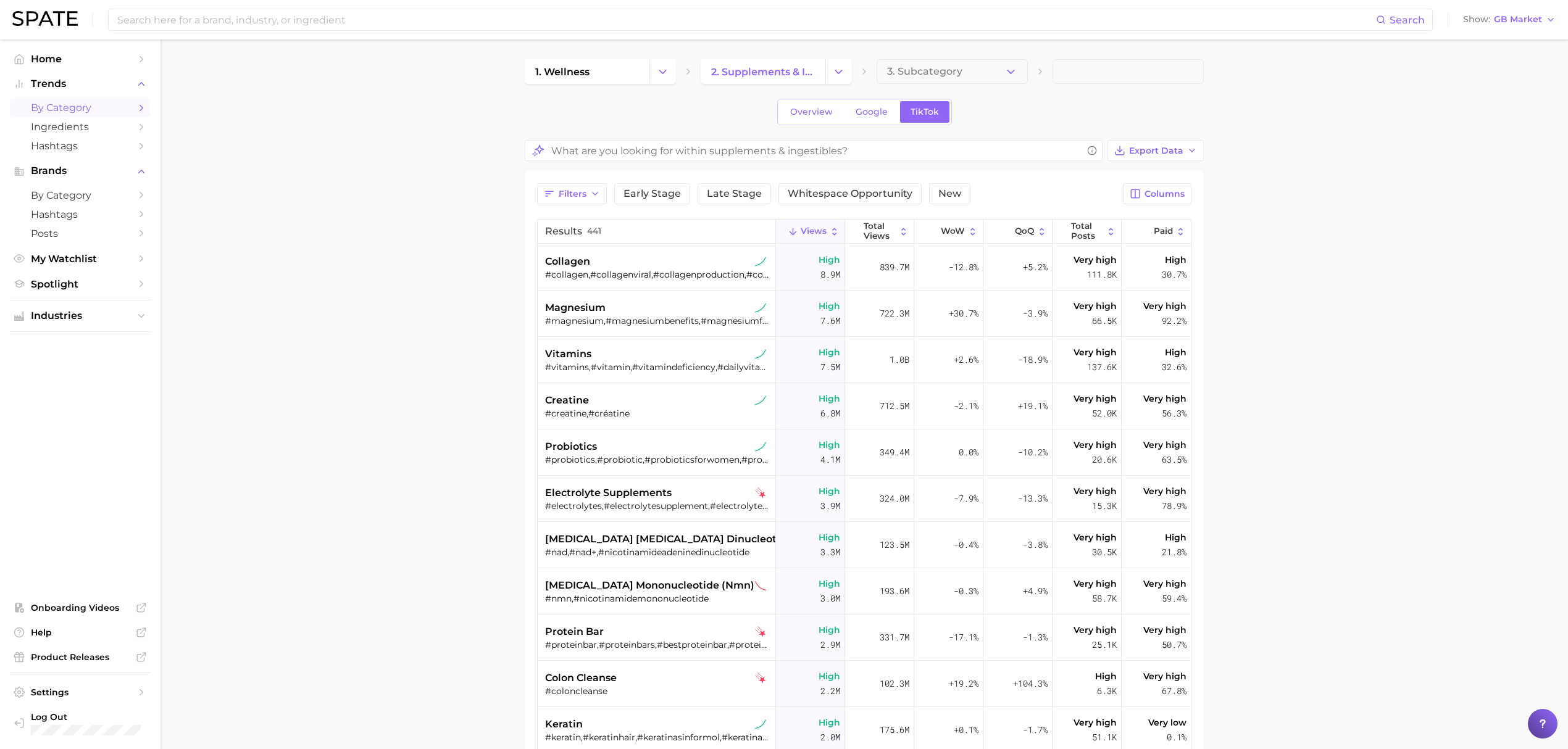
click at [1515, 29] on div "Search Show GB Market" at bounding box center [784, 19] width 1543 height 40
click at [1515, 26] on button "Show GB Market" at bounding box center [1510, 19] width 99 height 17
click at [1504, 146] on button "Global" at bounding box center [1514, 151] width 108 height 22
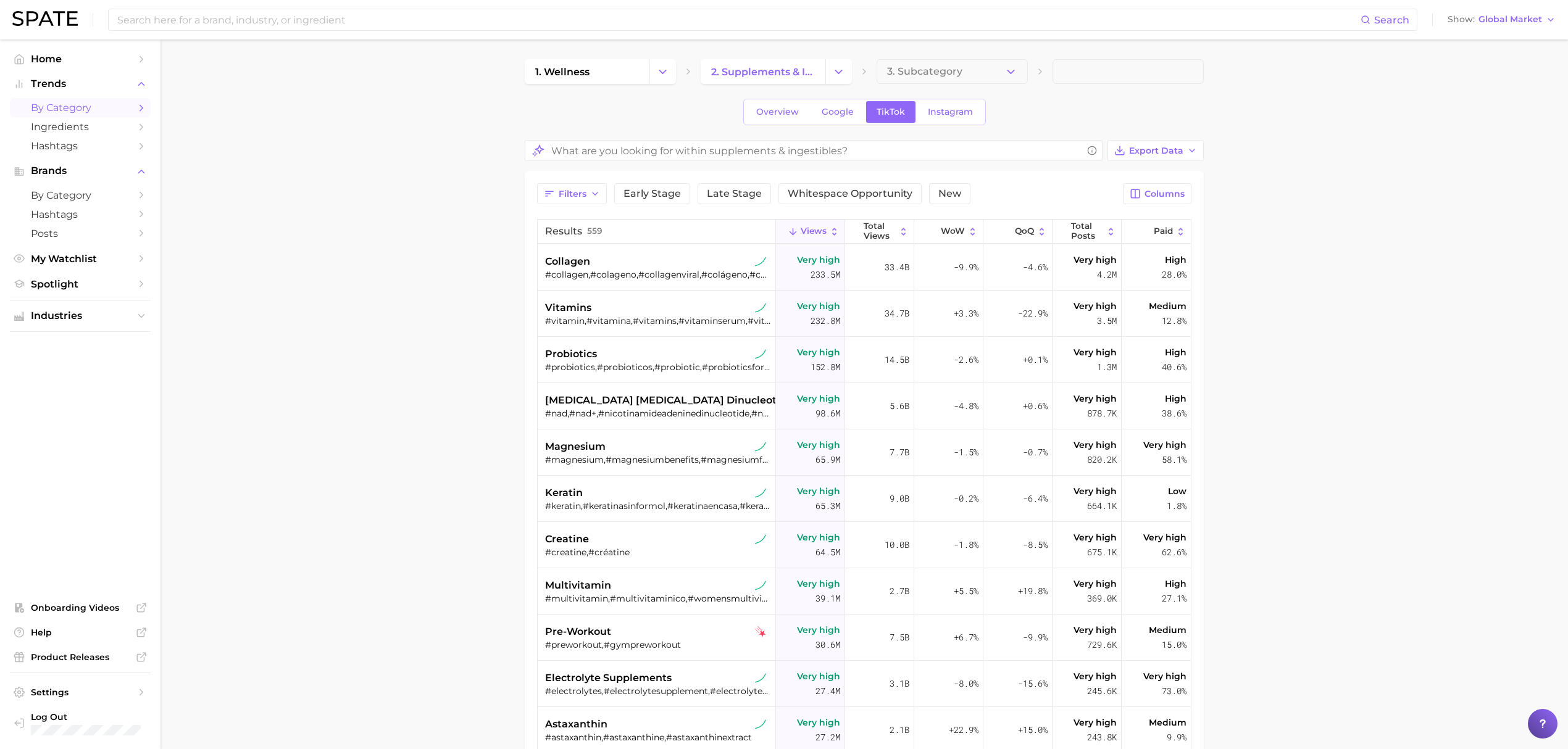
click at [661, 67] on icon "Change Category" at bounding box center [662, 71] width 13 height 13
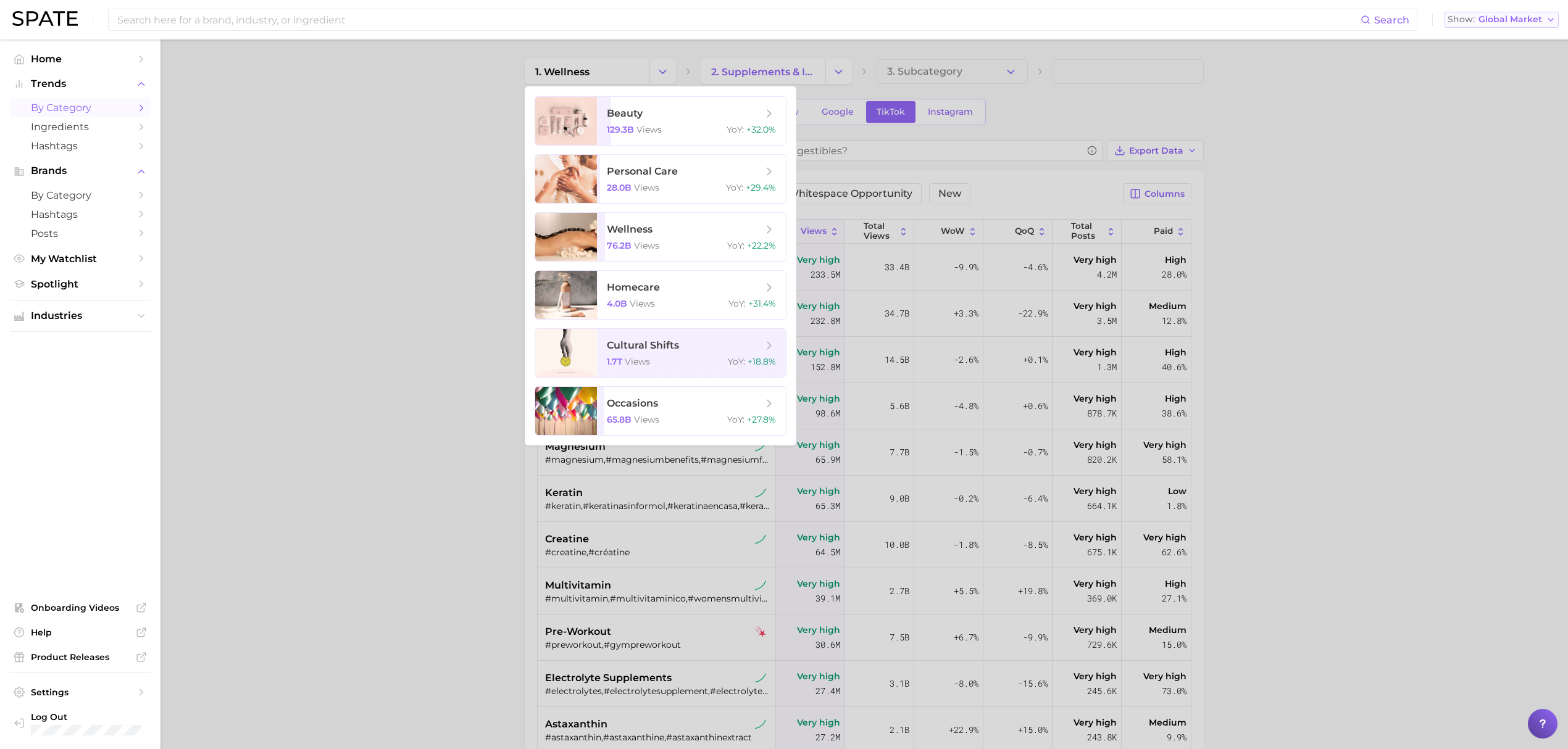
click at [1499, 17] on span "Global Market" at bounding box center [1510, 19] width 63 height 7
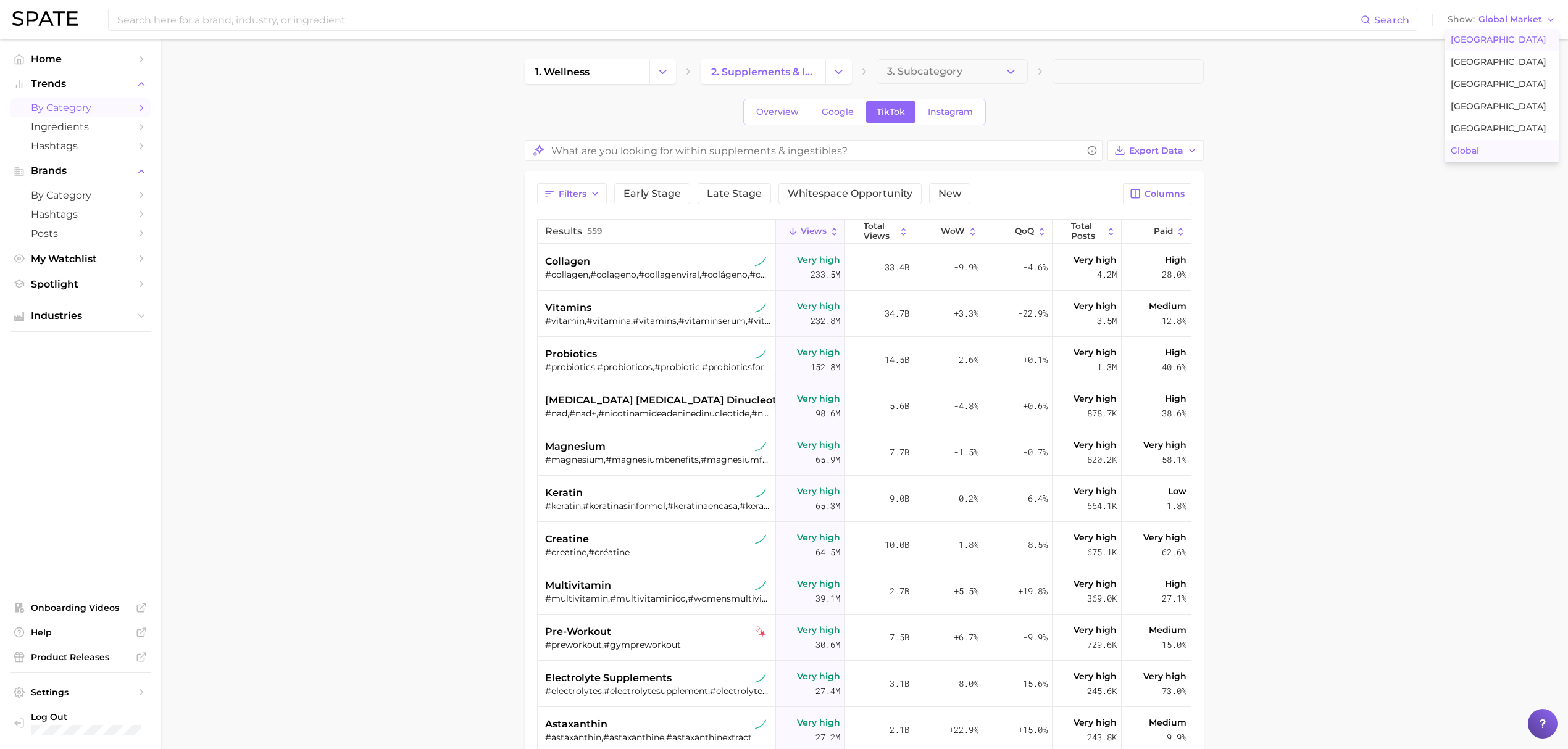
click at [1492, 41] on span "United States" at bounding box center [1498, 40] width 95 height 11
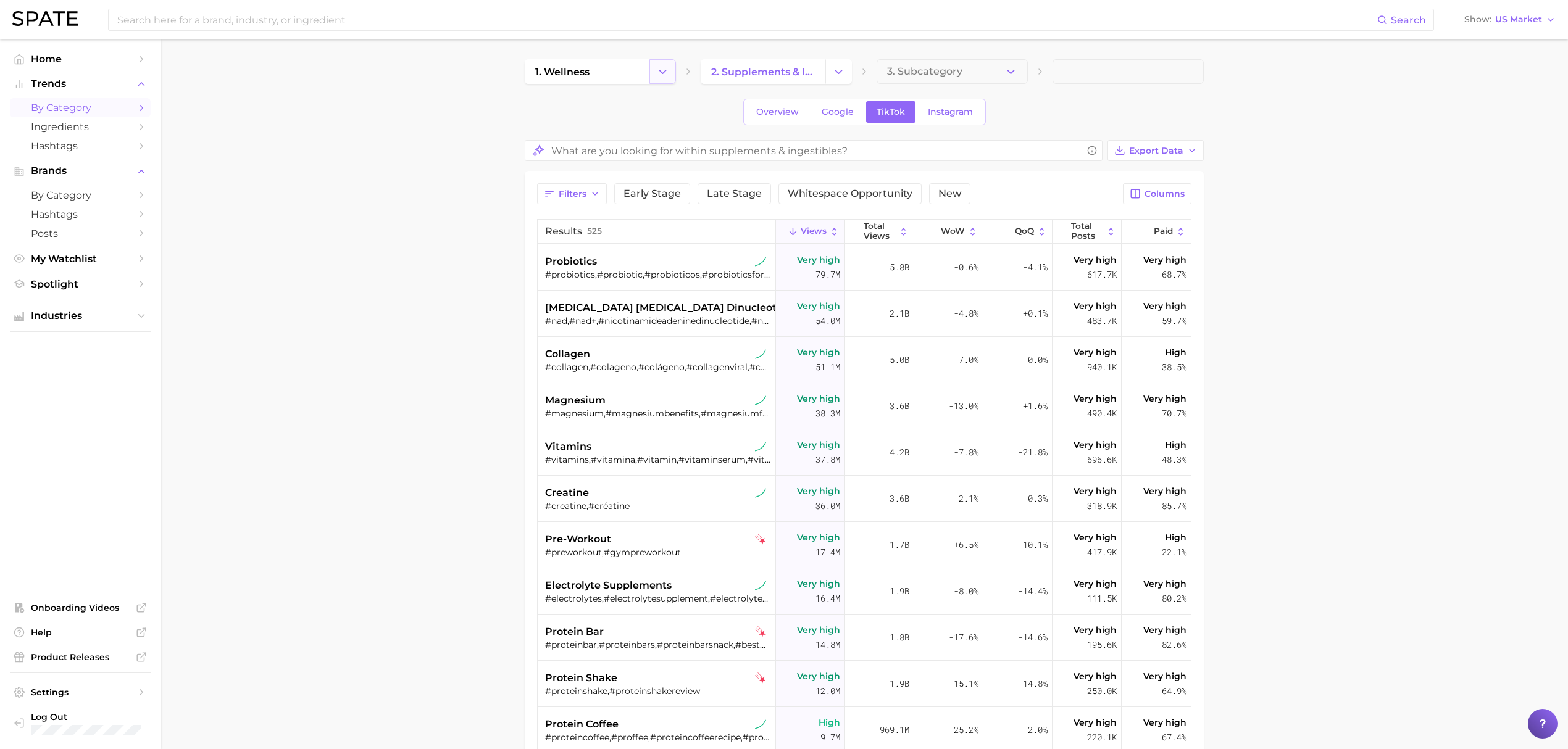
click at [661, 70] on icon "Change Category" at bounding box center [662, 71] width 13 height 13
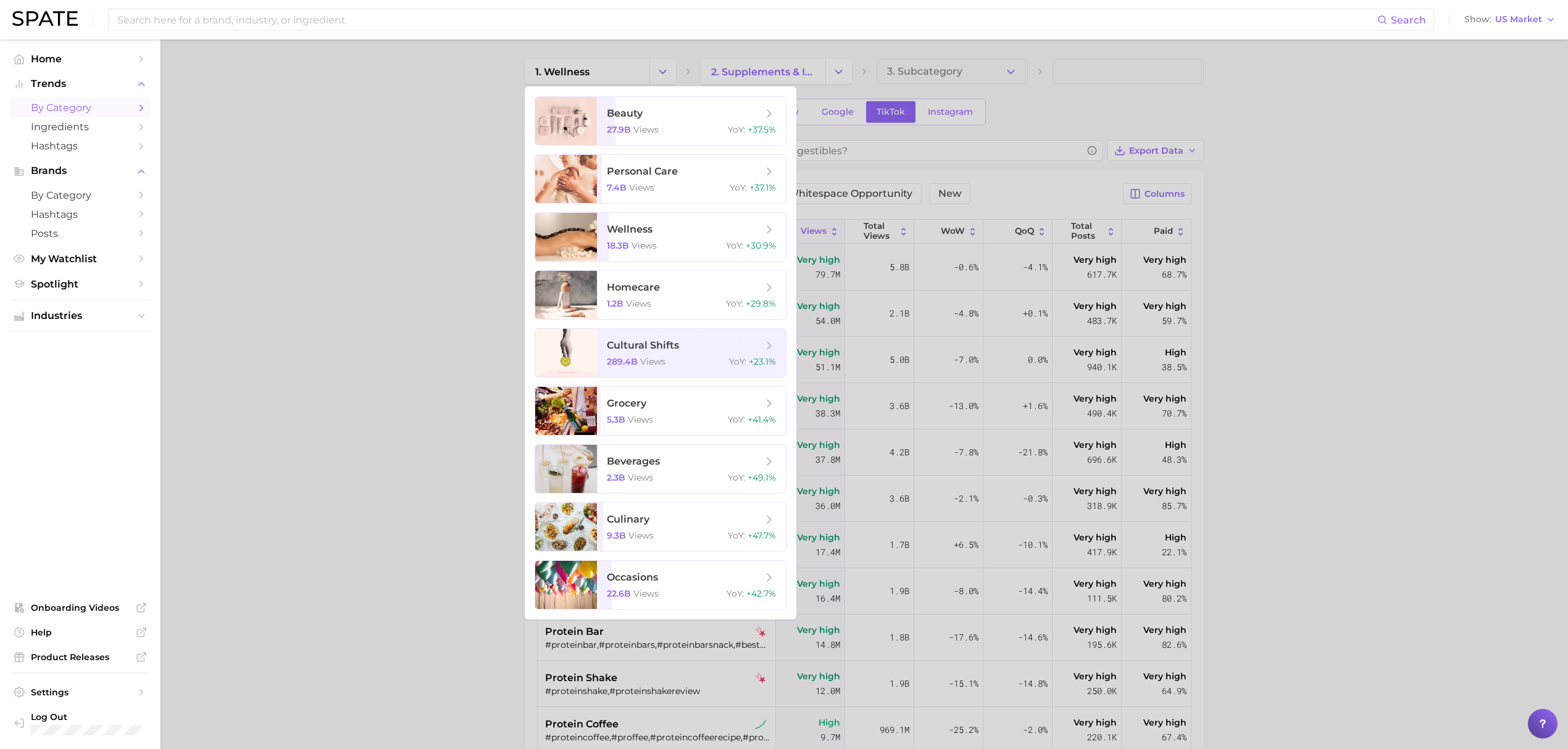
drag, startPoint x: 1442, startPoint y: 19, endPoint x: 1487, endPoint y: 29, distance: 46.1
click at [1442, 19] on div "Search Show US Market" at bounding box center [784, 19] width 1543 height 40
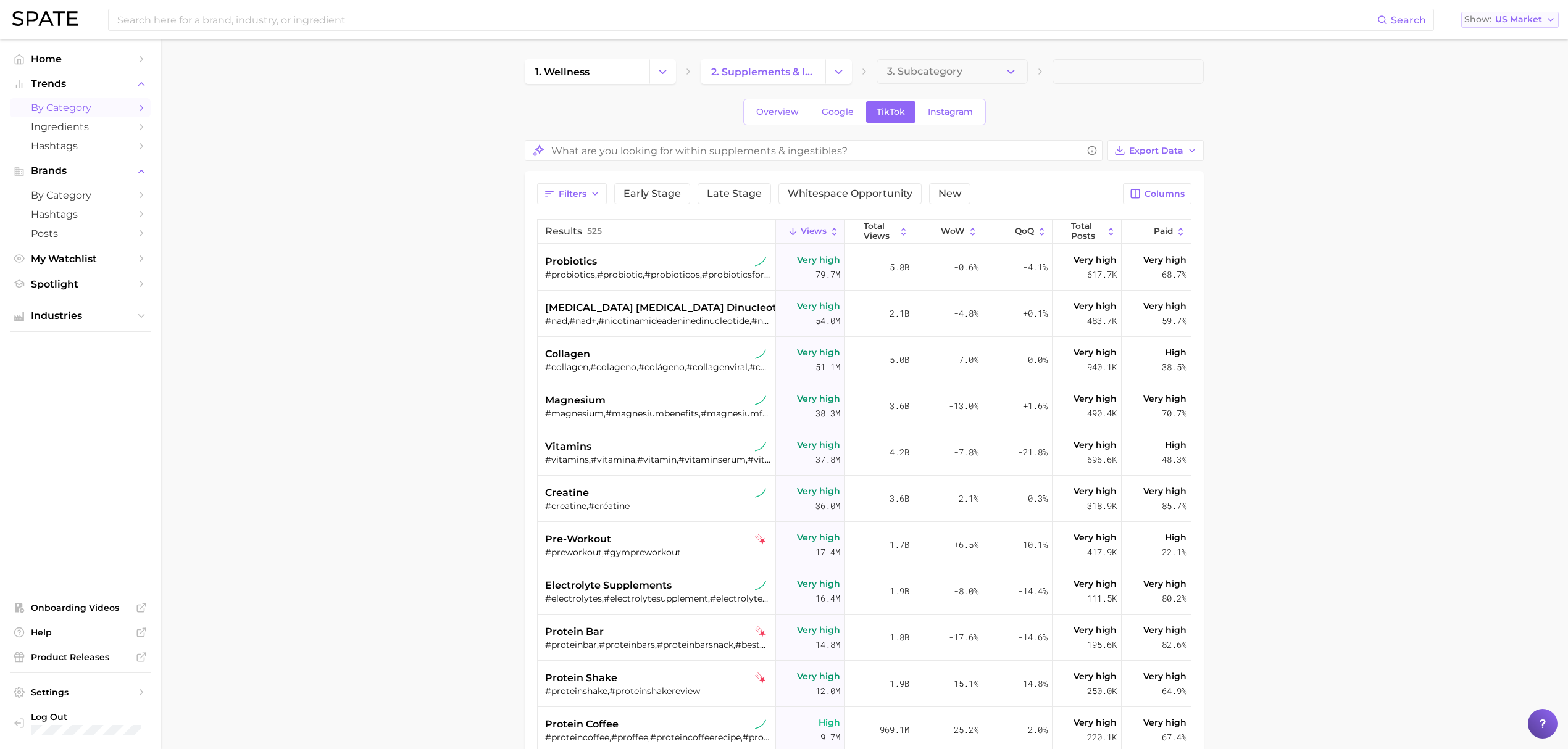
click at [1512, 20] on span "US Market" at bounding box center [1518, 19] width 47 height 7
click at [1508, 55] on button "United Kingdom" at bounding box center [1515, 62] width 108 height 22
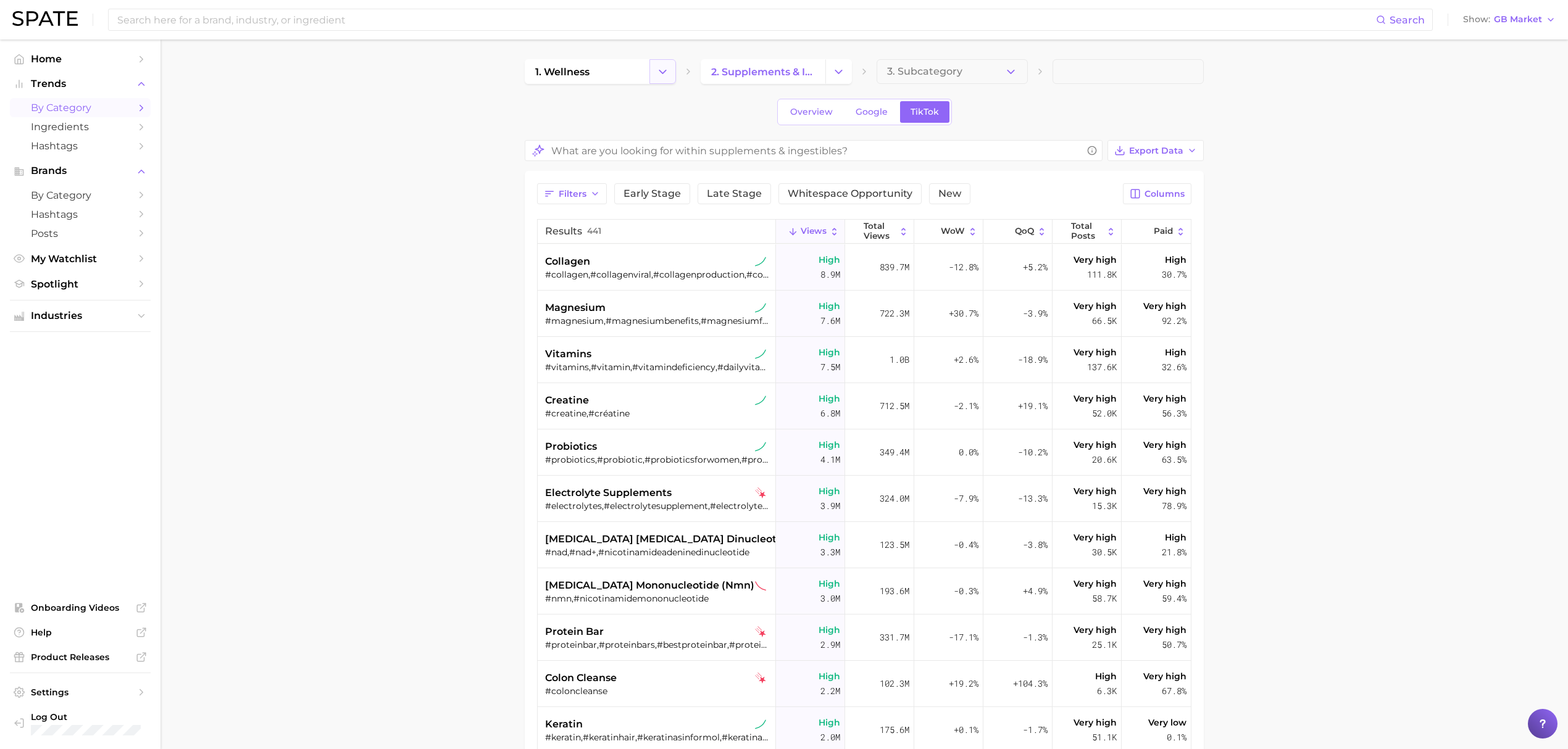
click at [653, 65] on button "Change Category" at bounding box center [662, 71] width 26 height 24
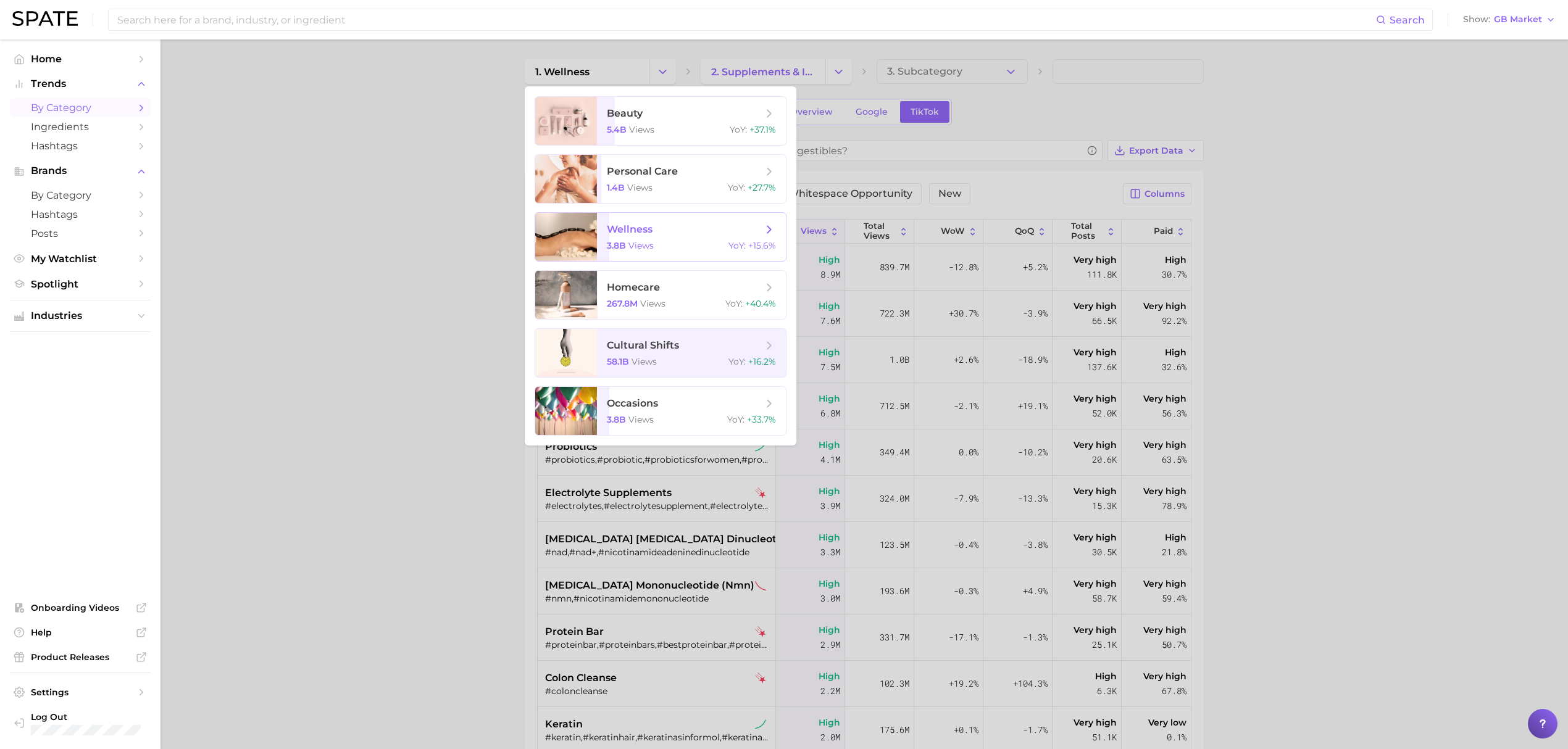
click at [661, 226] on span "wellness" at bounding box center [685, 229] width 155 height 14
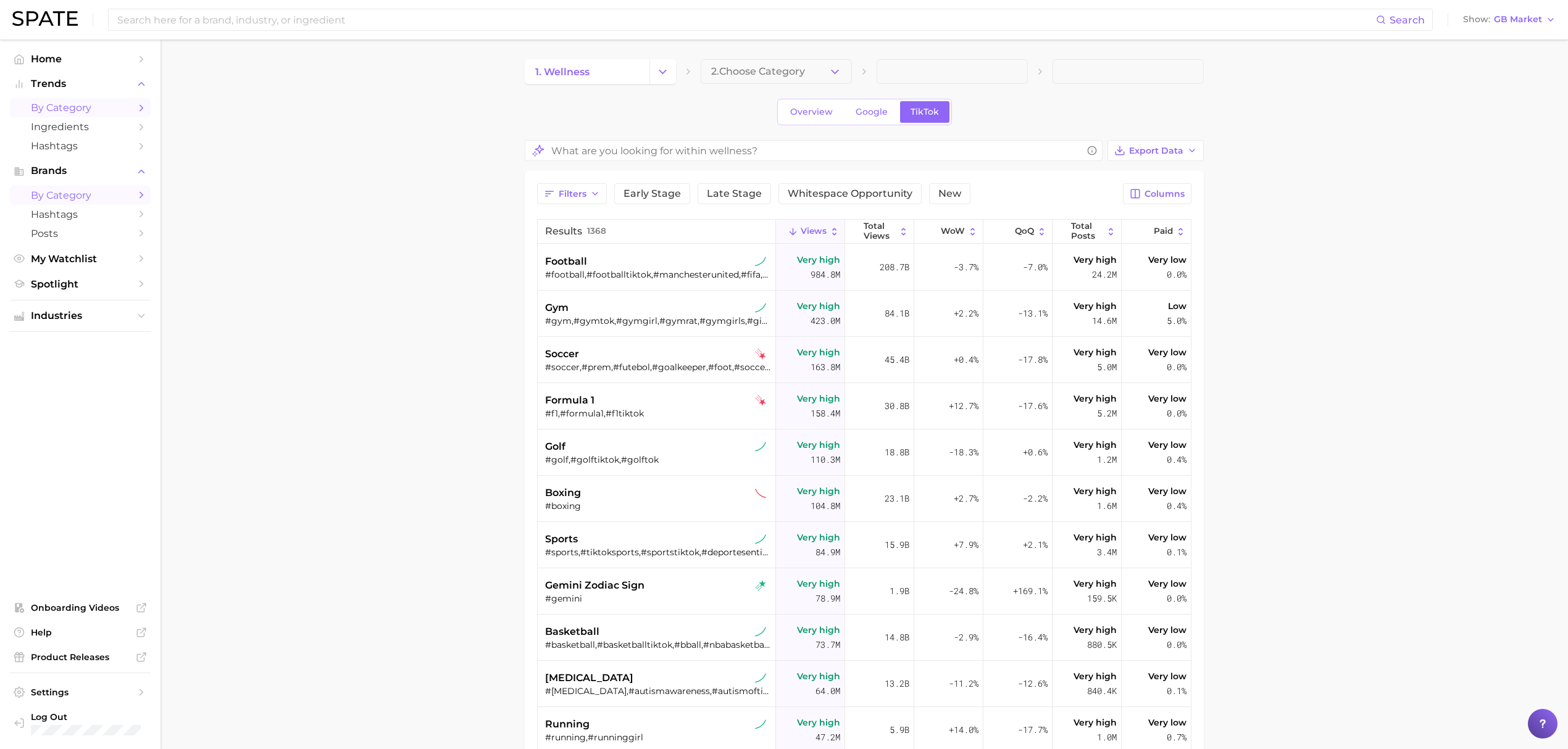
click at [90, 193] on span "by Category" at bounding box center [81, 195] width 99 height 12
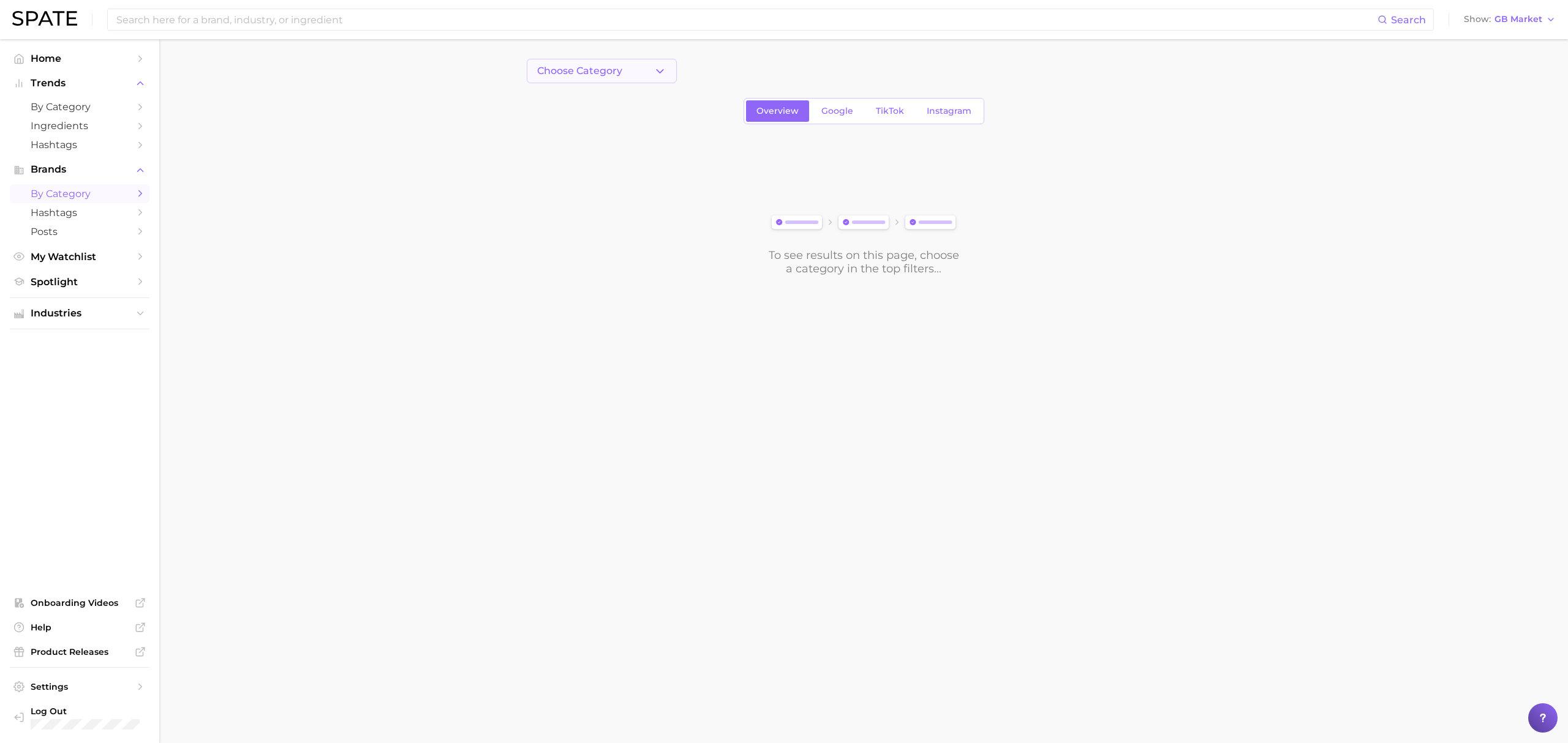
click at [637, 75] on button "Choose Category" at bounding box center [601, 70] width 150 height 24
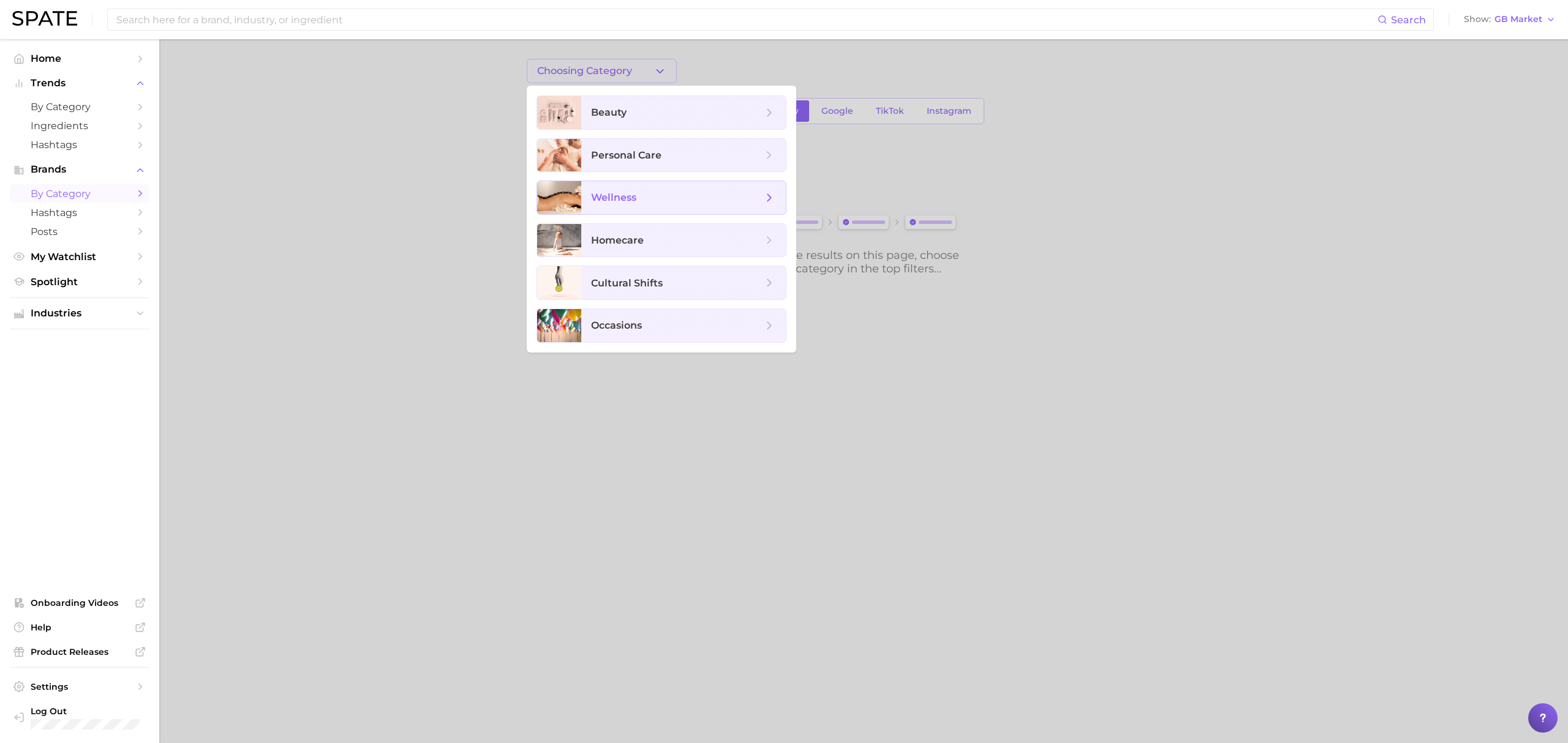
click at [656, 193] on span "wellness" at bounding box center [677, 198] width 172 height 13
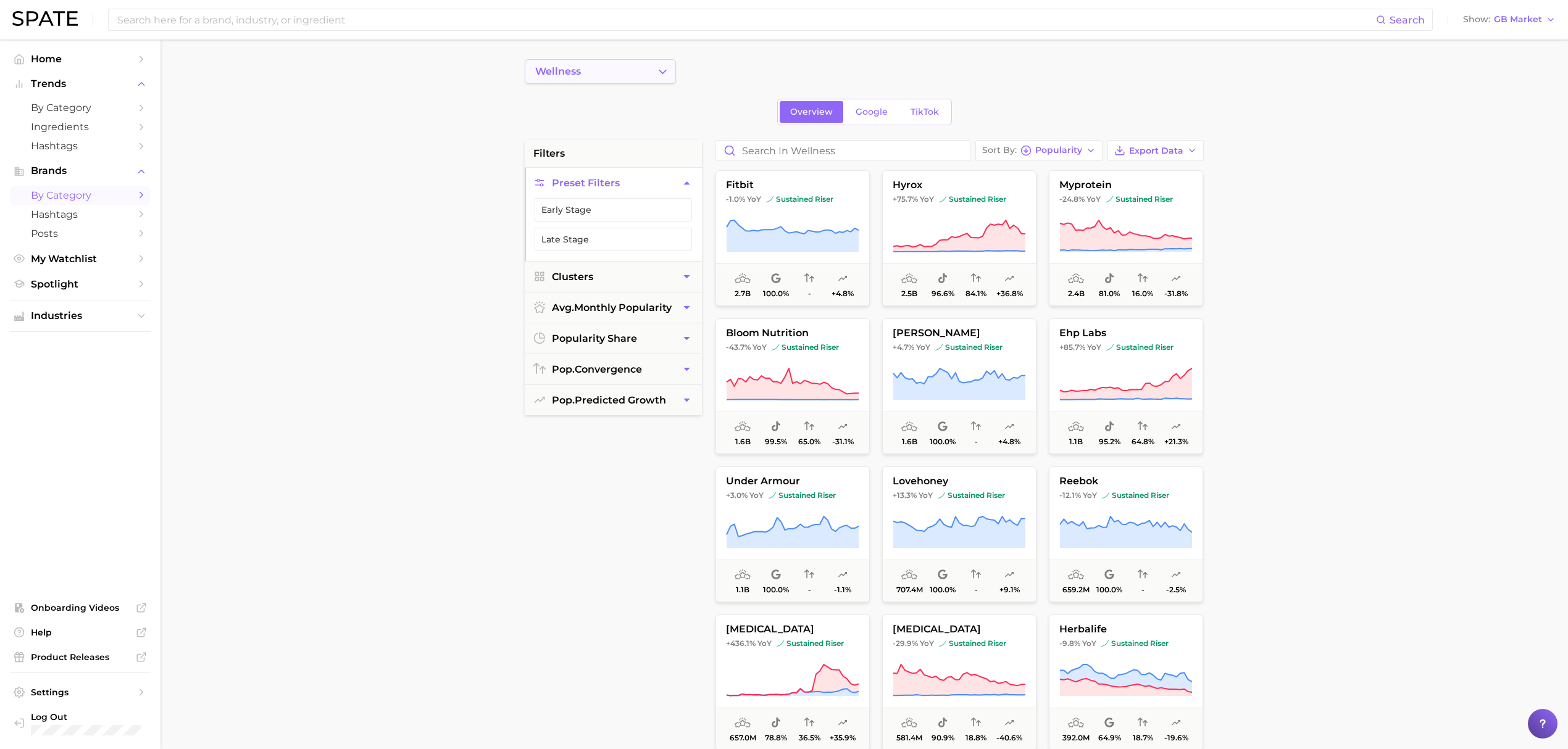
click at [635, 75] on button "wellness" at bounding box center [600, 71] width 152 height 24
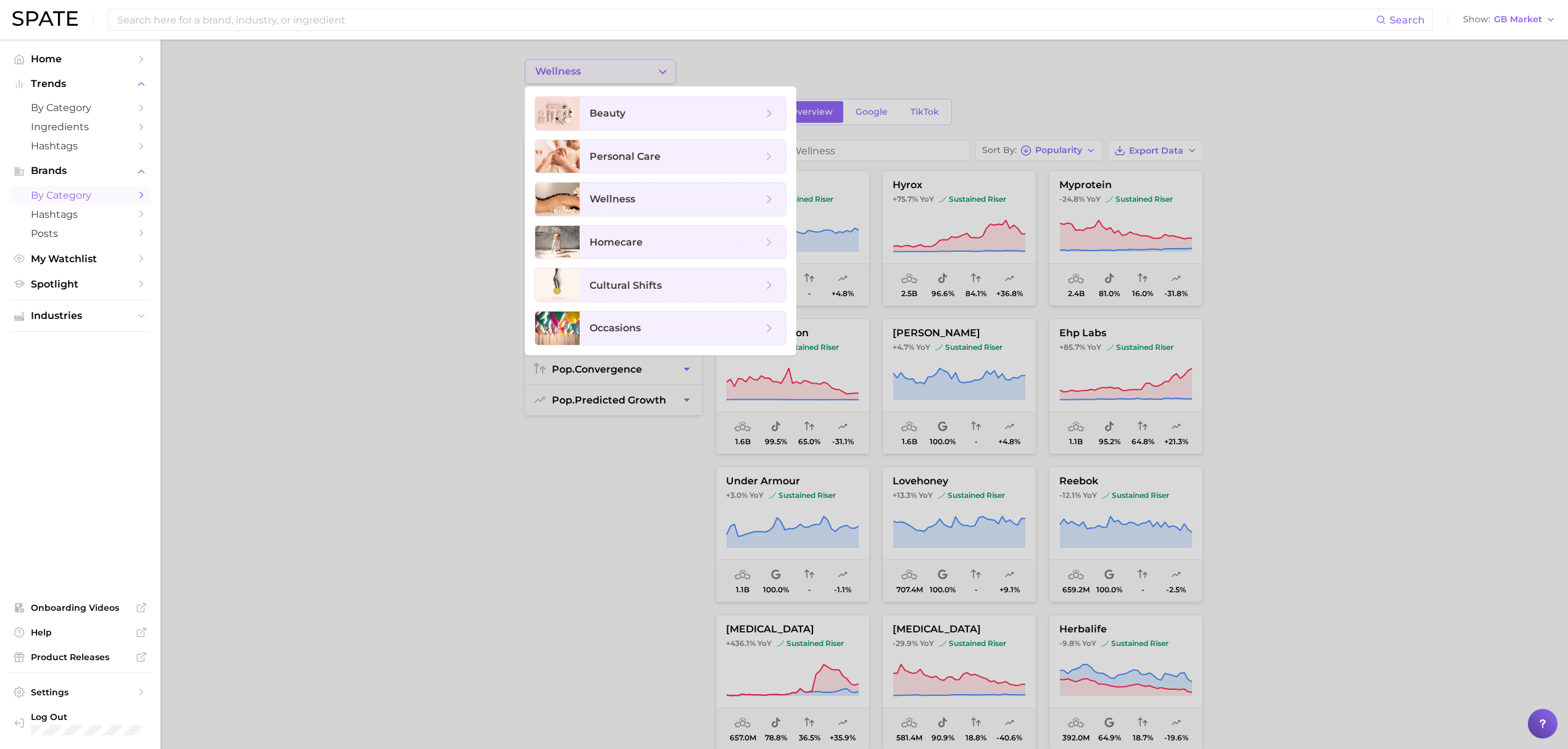
click at [635, 75] on div at bounding box center [784, 374] width 1568 height 749
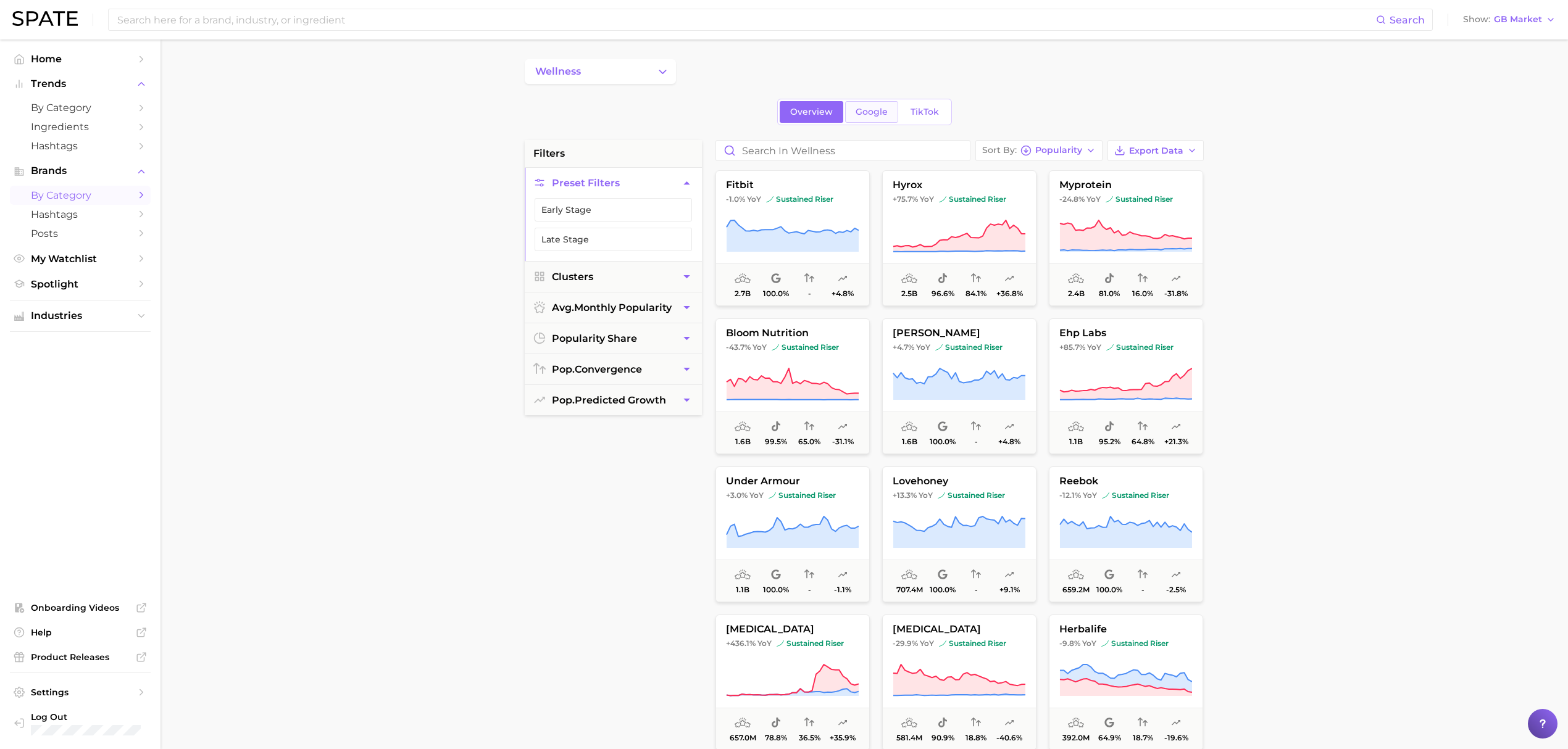
click at [884, 108] on span "Google" at bounding box center [871, 112] width 32 height 11
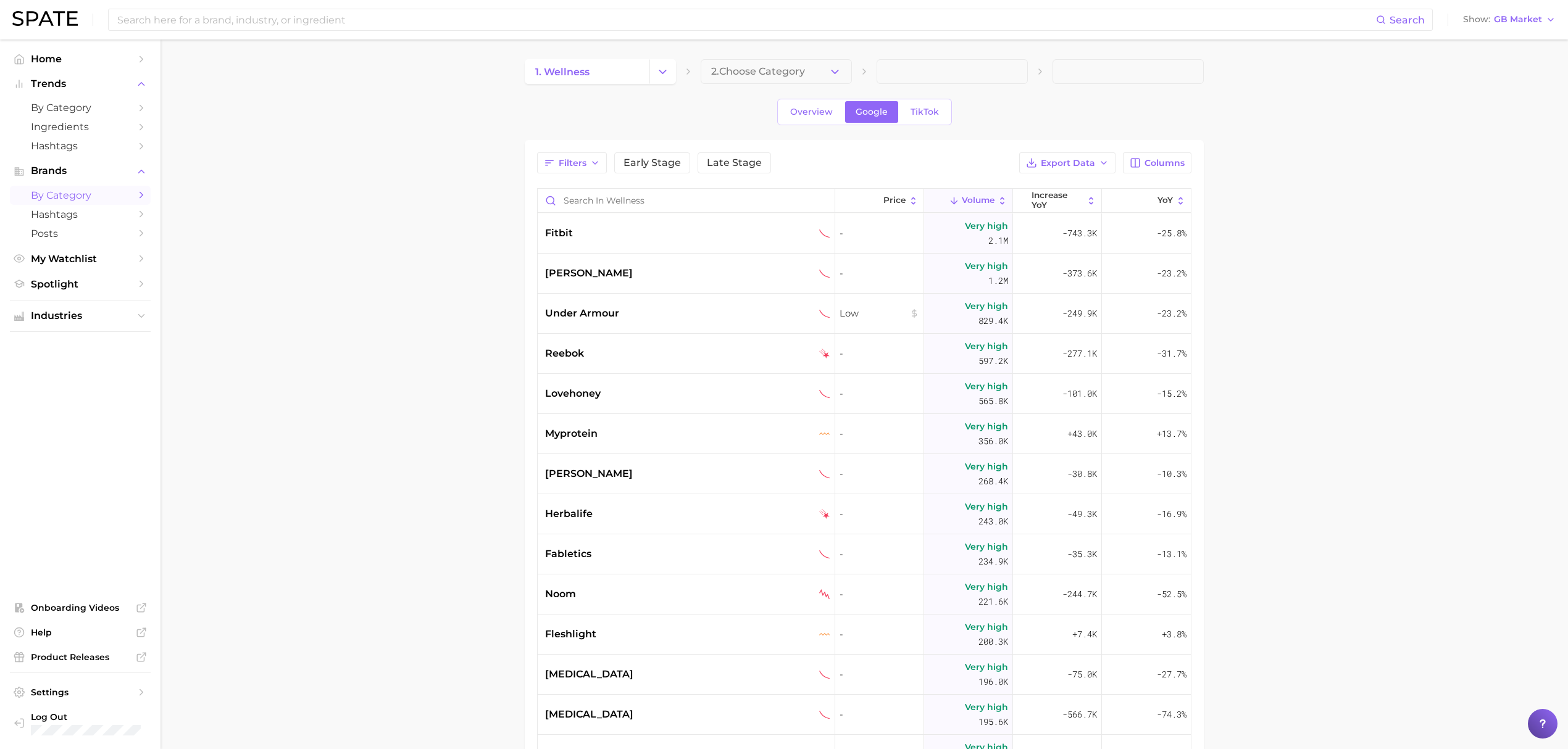
click at [475, 238] on main "1. wellness 2. Choose Category Overview Google TikTok Filters Early Stage Late …" at bounding box center [864, 526] width 1408 height 972
